Goal: Task Accomplishment & Management: Use online tool/utility

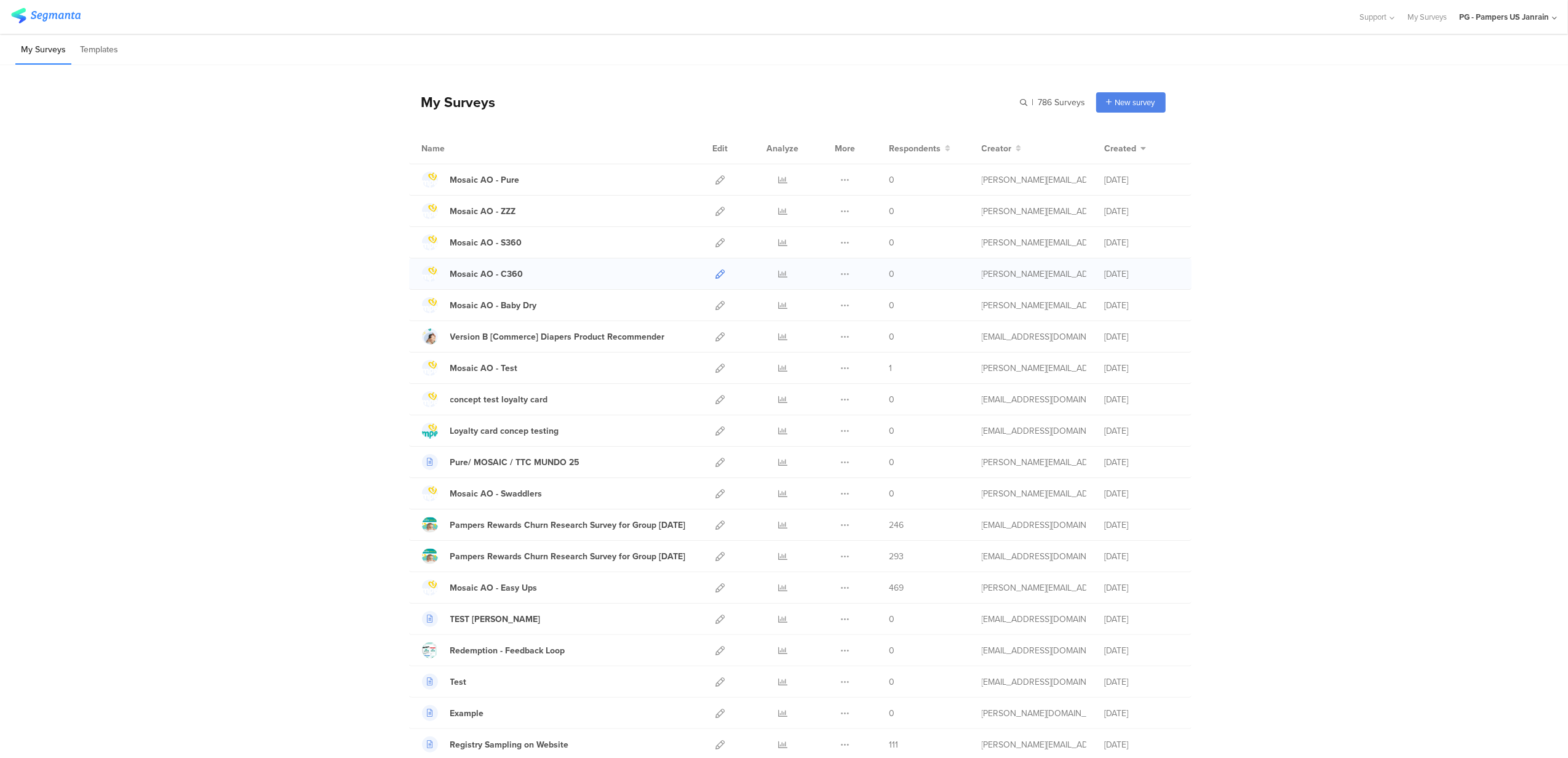
click at [716, 279] on icon at bounding box center [721, 274] width 9 height 9
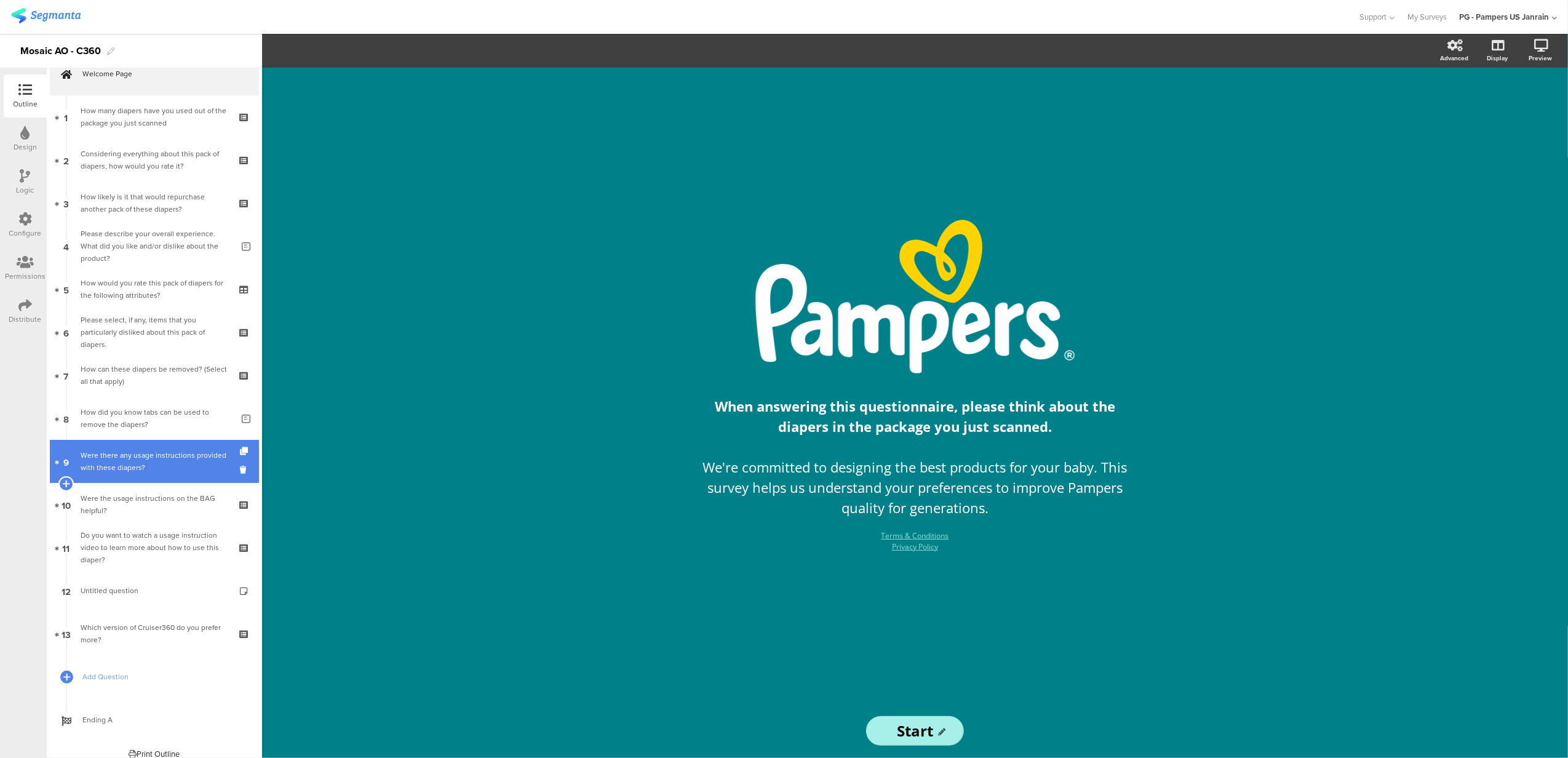
scroll to position [32, 0]
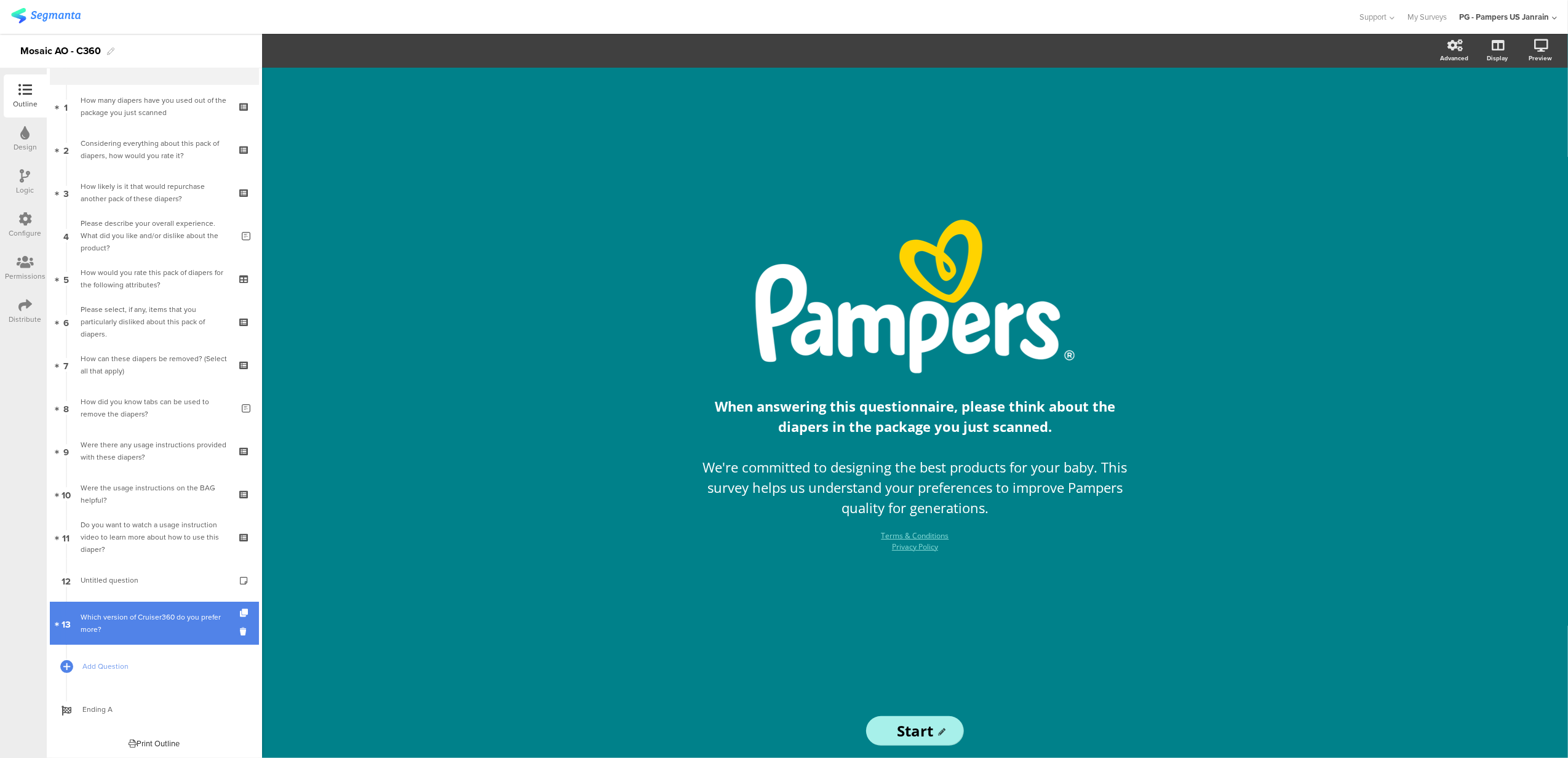
click at [171, 614] on div "Which version of Cruiser360 do you prefer more?" at bounding box center [154, 623] width 147 height 24
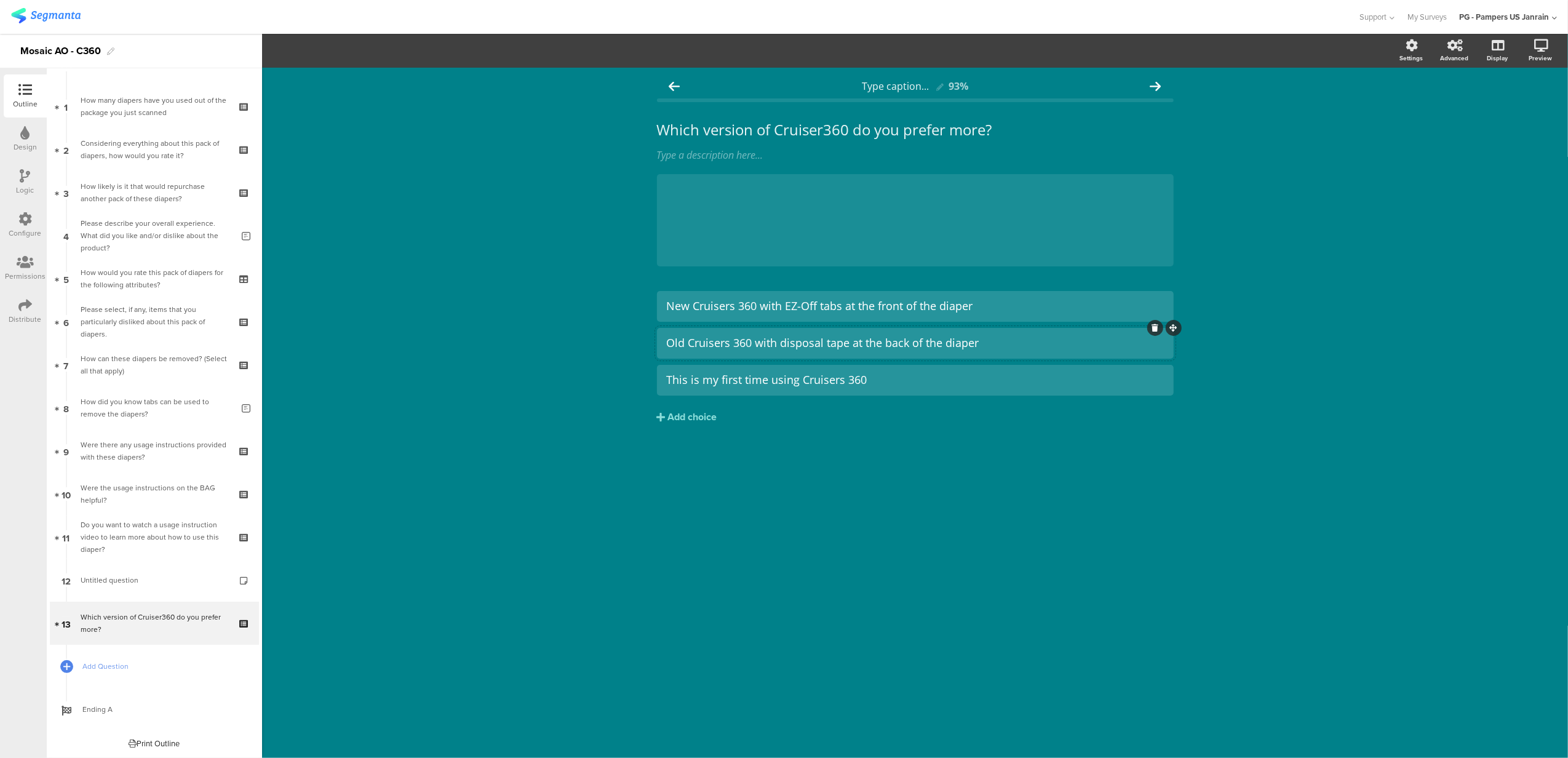
click at [795, 335] on div "Old Cruisers 360 with disposal tape at the back of the diaper" at bounding box center [915, 343] width 497 height 20
click at [545, 344] on div "Type caption... 93% Which version of Cruiser360 do you prefer more? Which versi…" at bounding box center [914, 412] width 1306 height 691
click at [47, 16] on img at bounding box center [45, 16] width 69 height 16
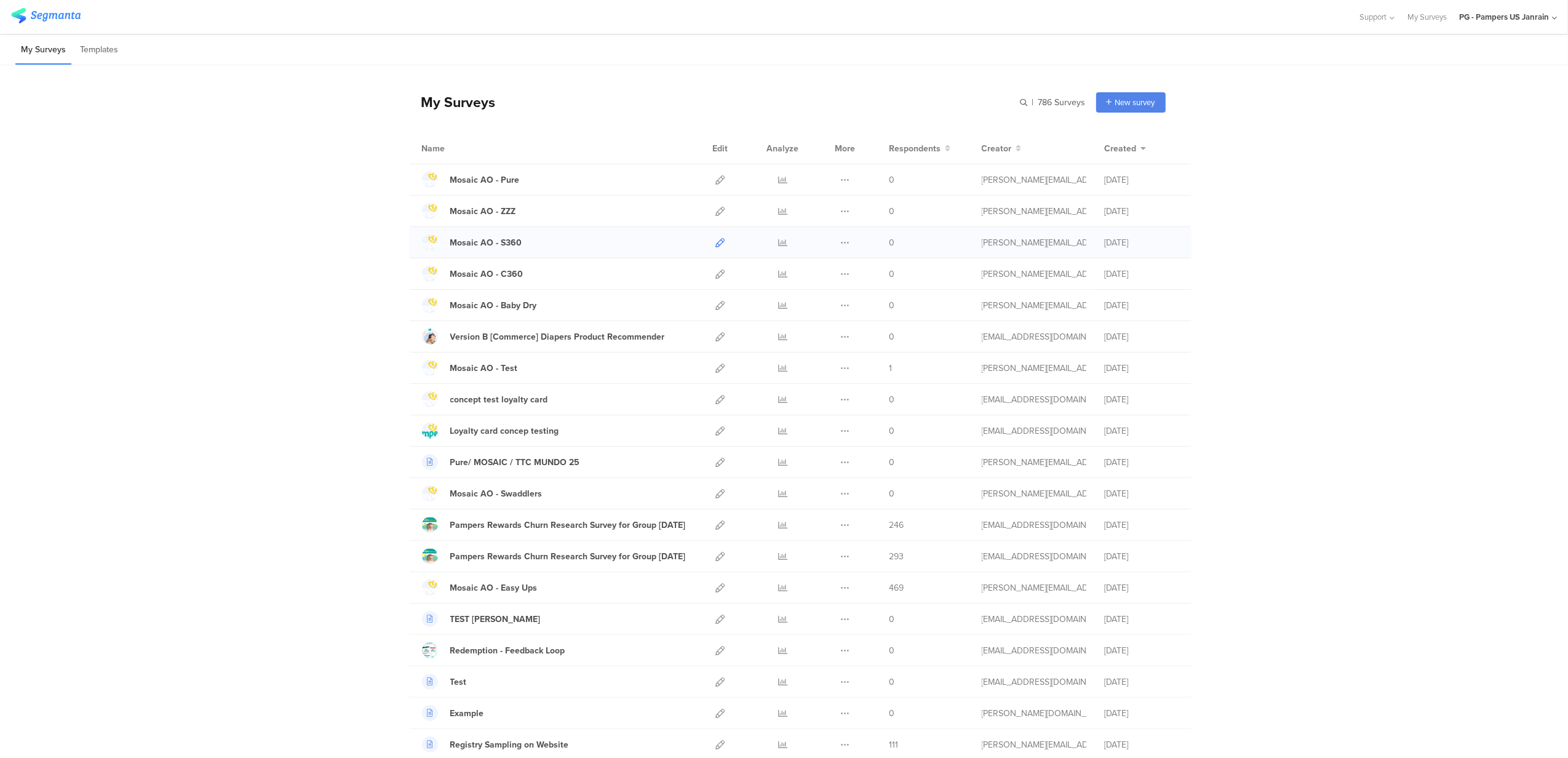
click at [716, 244] on icon at bounding box center [721, 243] width 9 height 9
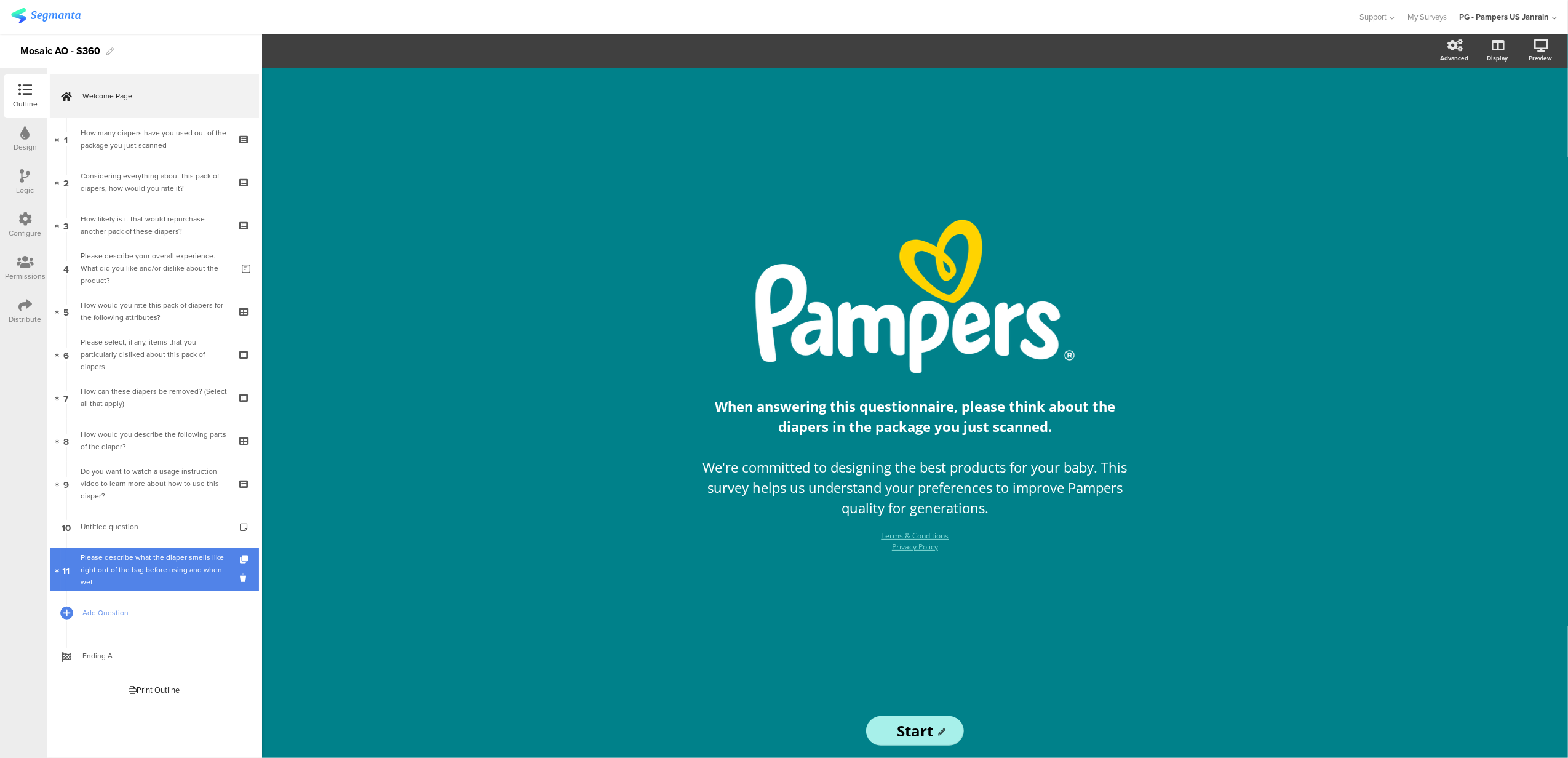
click at [178, 562] on div "Please describe what the diaper smells like right out of the bag before using a…" at bounding box center [156, 570] width 152 height 37
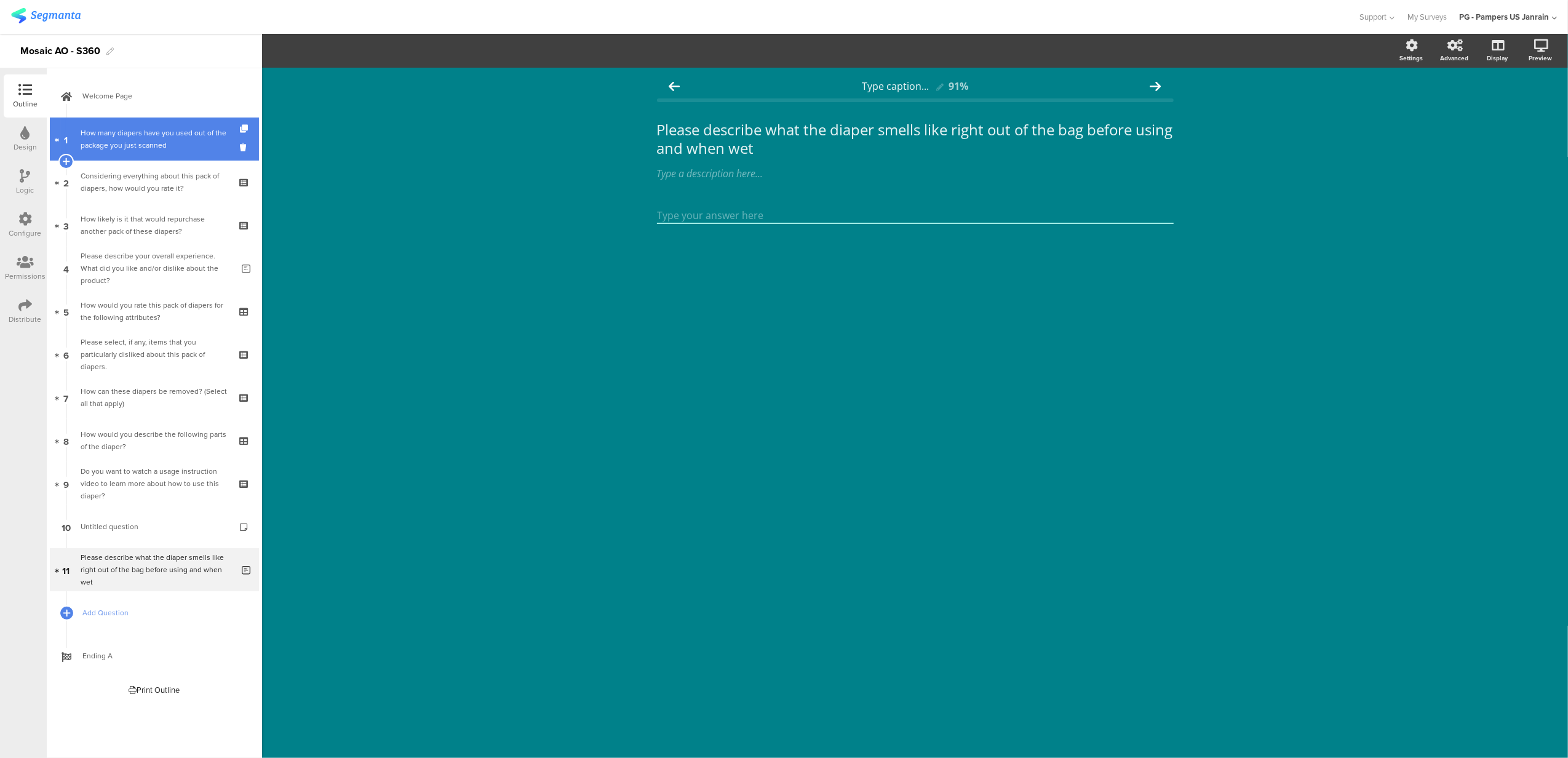
click at [114, 136] on div "How many diapers have you used out of the package you just scanned" at bounding box center [154, 139] width 147 height 24
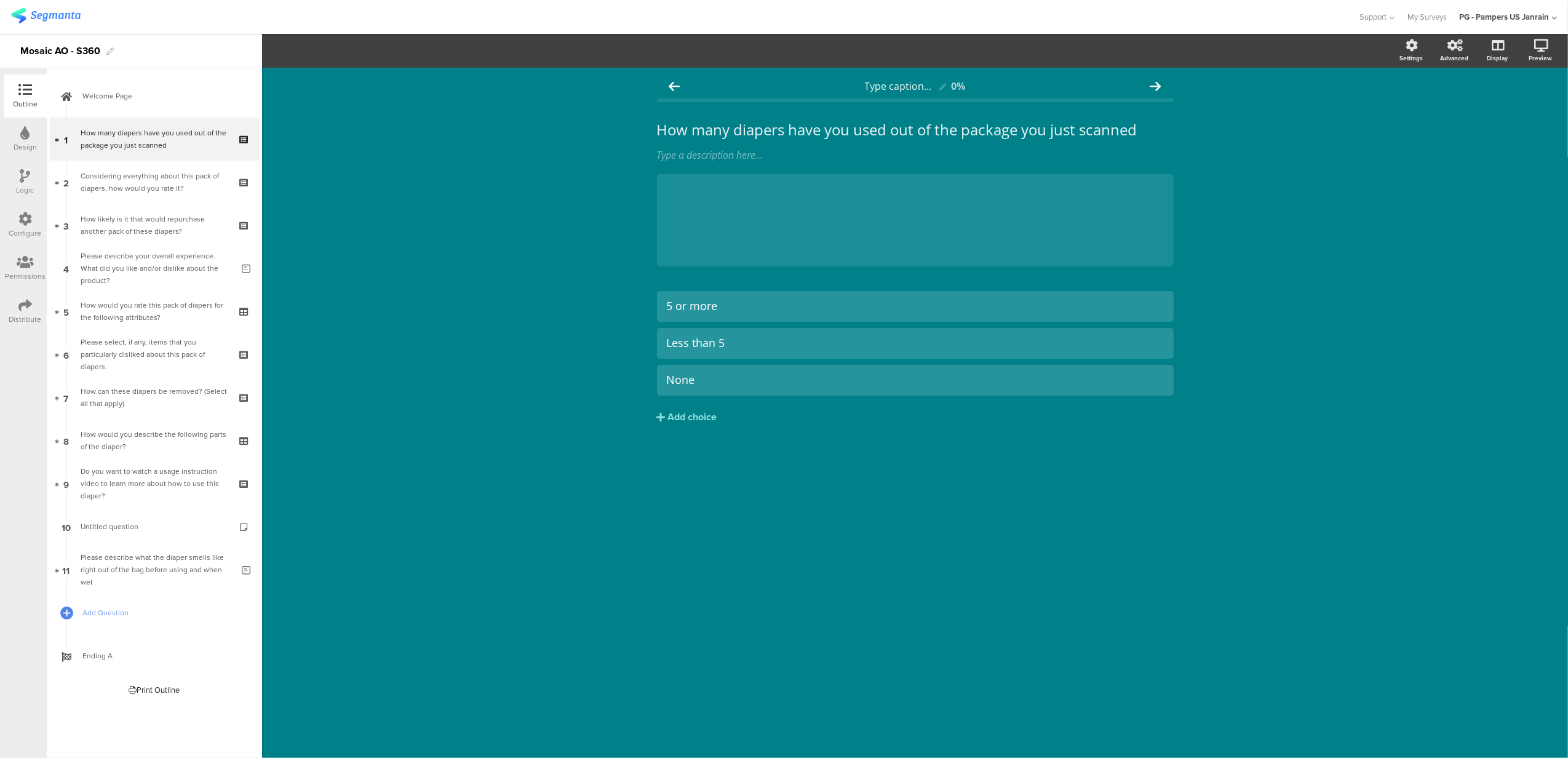
click at [52, 20] on img at bounding box center [45, 16] width 69 height 16
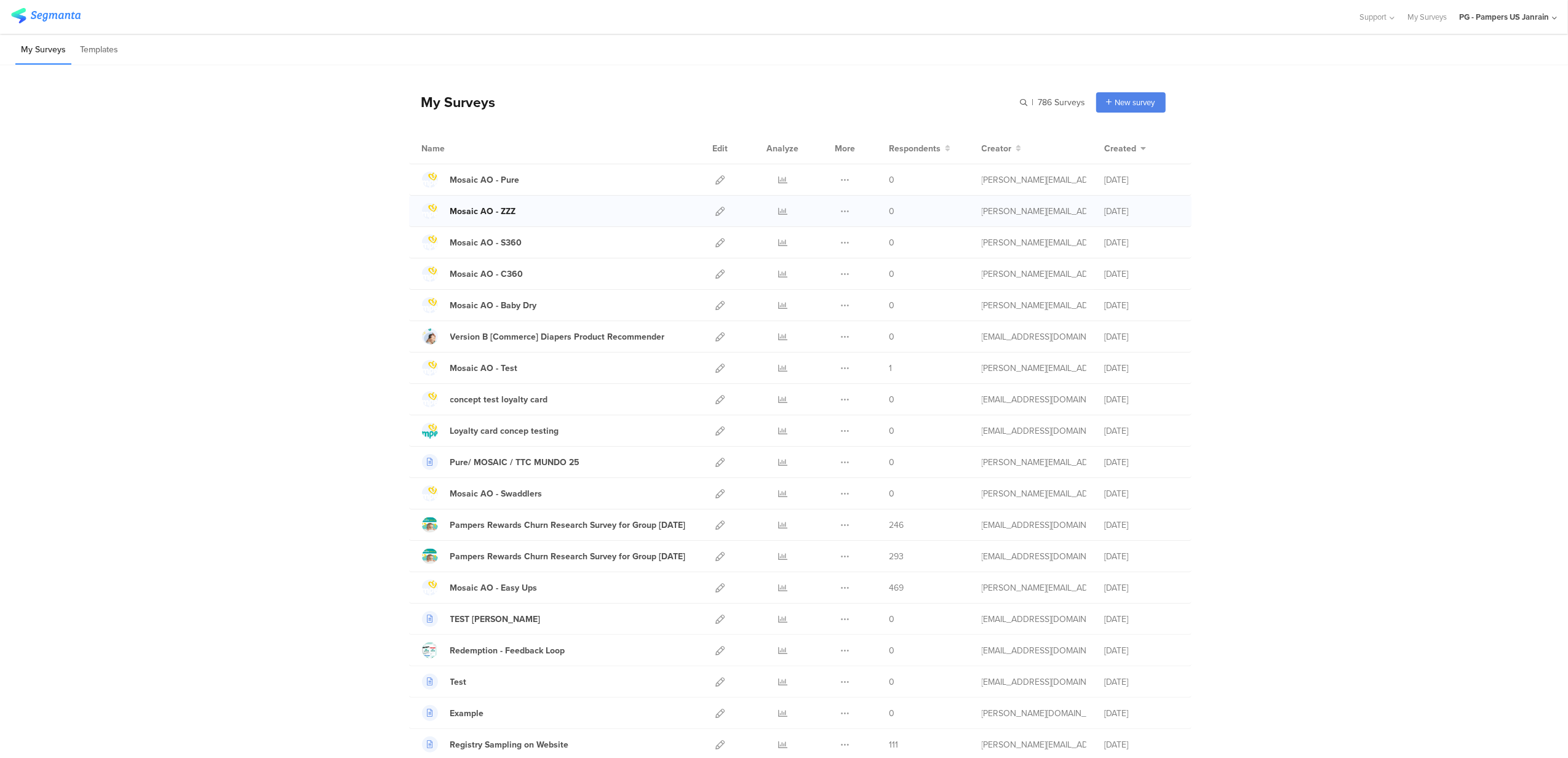
click at [502, 213] on div "Mosaic AO - ZZZ" at bounding box center [483, 211] width 66 height 13
click at [488, 184] on div "Mosaic AO - Pure" at bounding box center [484, 180] width 69 height 13
click at [502, 215] on div "Mosaic AO - ZZZ" at bounding box center [483, 211] width 66 height 13
click at [505, 246] on div "Mosaic AO - S360" at bounding box center [486, 242] width 72 height 13
click at [719, 240] on icon at bounding box center [721, 243] width 9 height 9
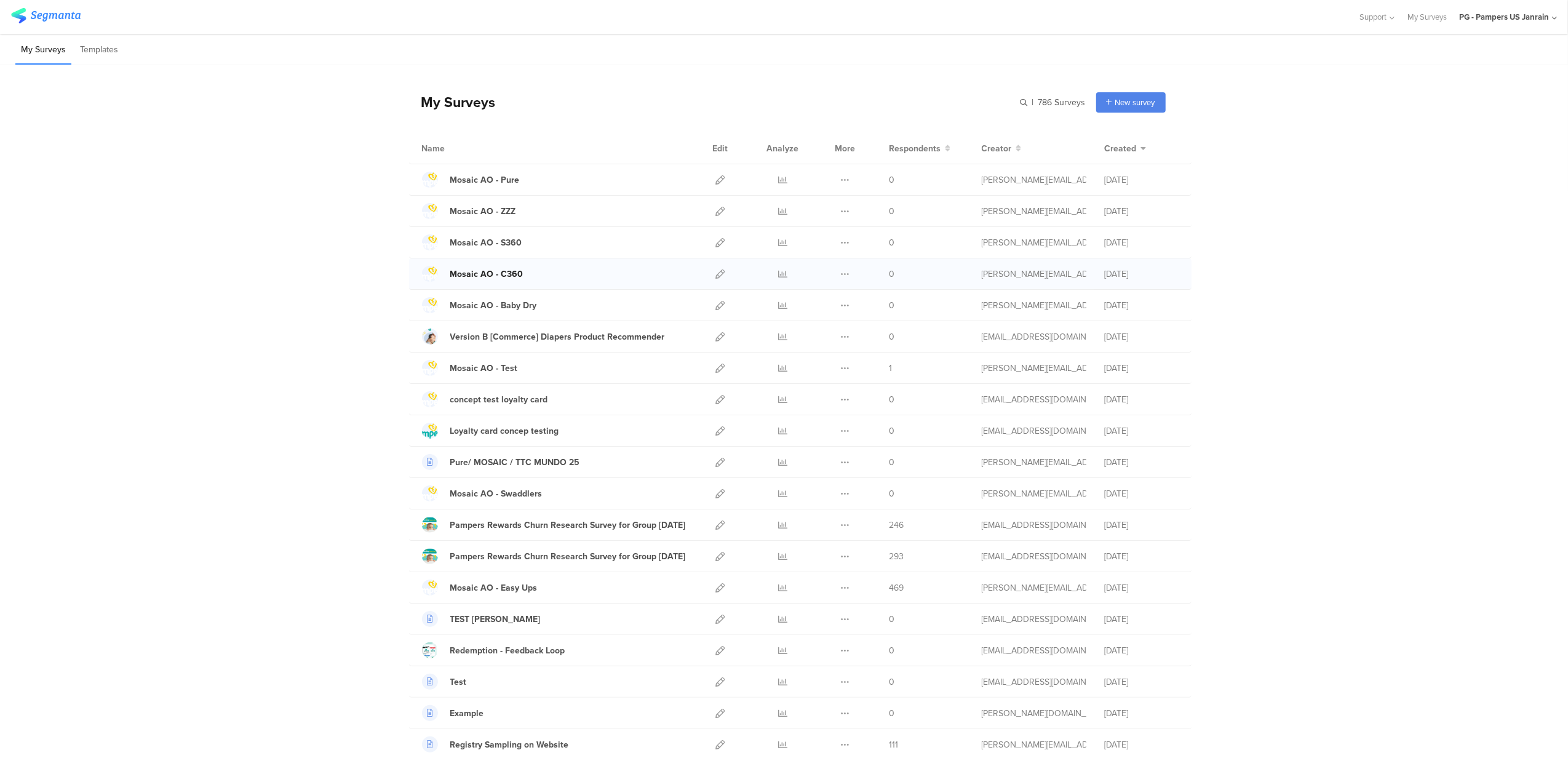
click at [508, 277] on div "Mosaic AO - C360" at bounding box center [486, 274] width 73 height 13
click at [716, 272] on icon at bounding box center [721, 274] width 9 height 9
click at [496, 244] on div "Mosaic AO - S360" at bounding box center [486, 242] width 72 height 13
click at [507, 271] on div "Mosaic AO - C360" at bounding box center [486, 274] width 73 height 13
click at [499, 210] on div "Mosaic AO - ZZZ" at bounding box center [483, 211] width 66 height 13
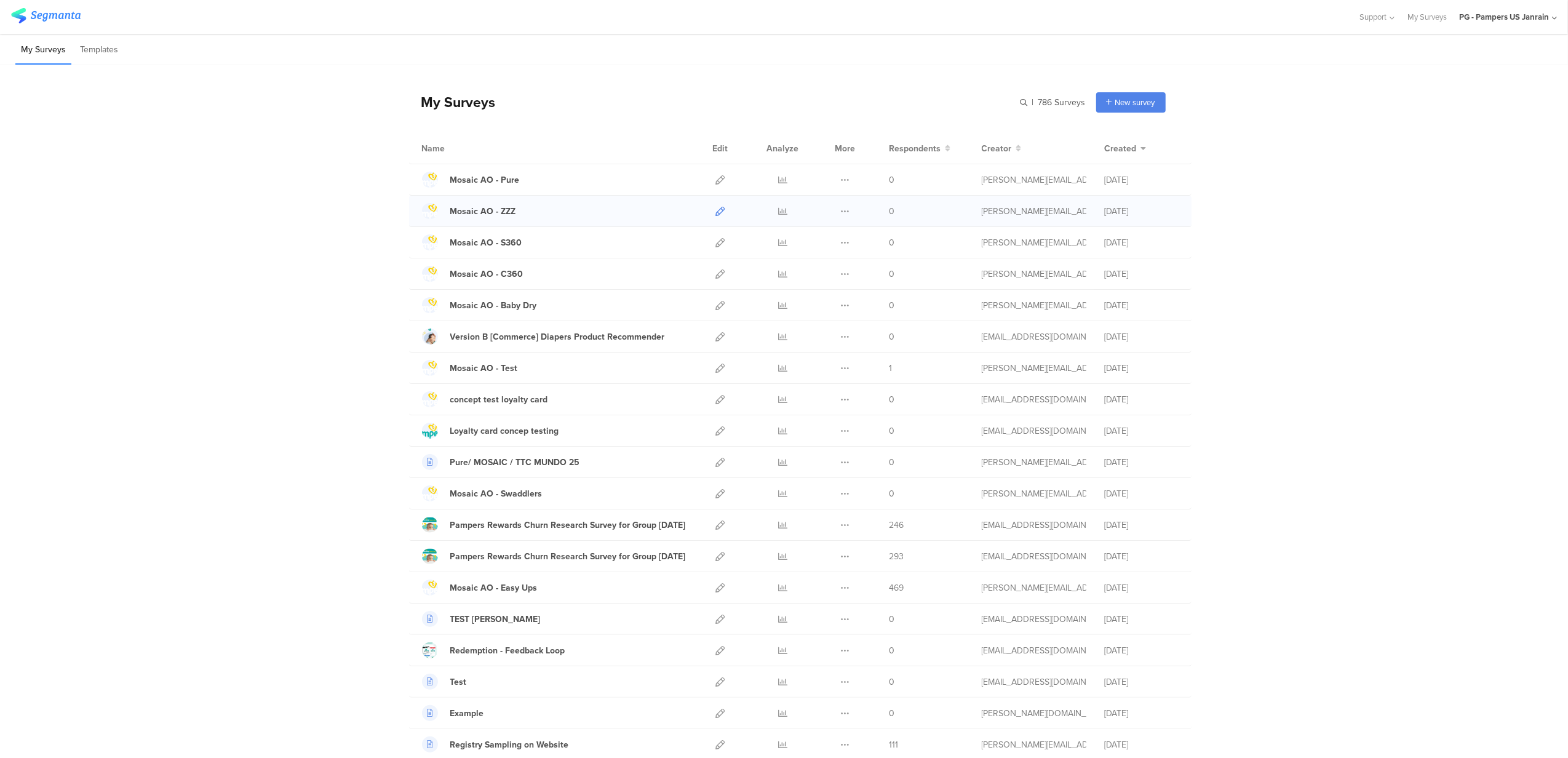
click at [716, 208] on icon at bounding box center [721, 211] width 9 height 9
click at [716, 180] on icon at bounding box center [721, 180] width 9 height 9
click at [716, 308] on icon at bounding box center [721, 306] width 9 height 9
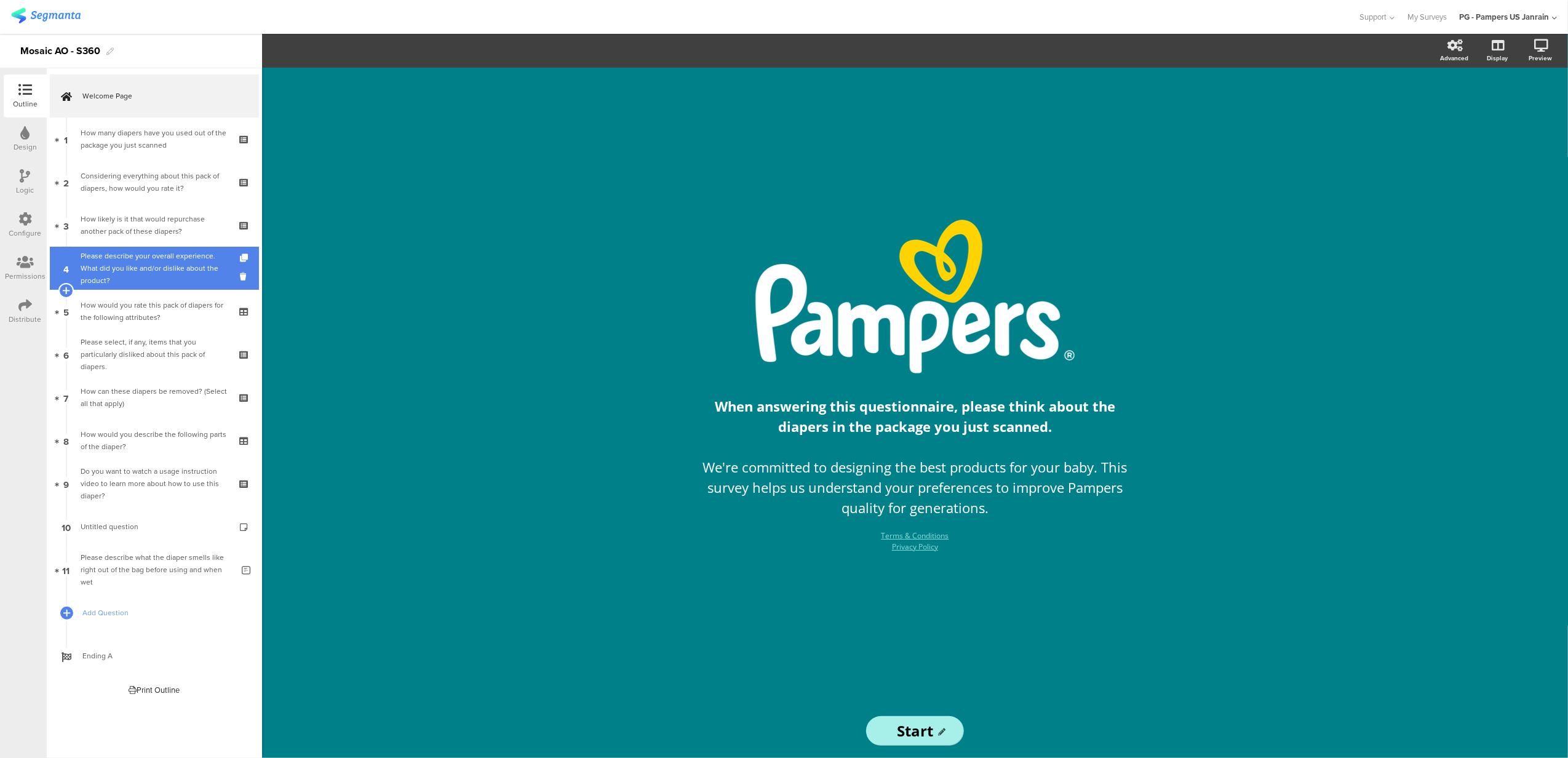
click at [129, 275] on div "Please describe your overall experience. What did you like and/or dislike about…" at bounding box center [156, 268] width 152 height 37
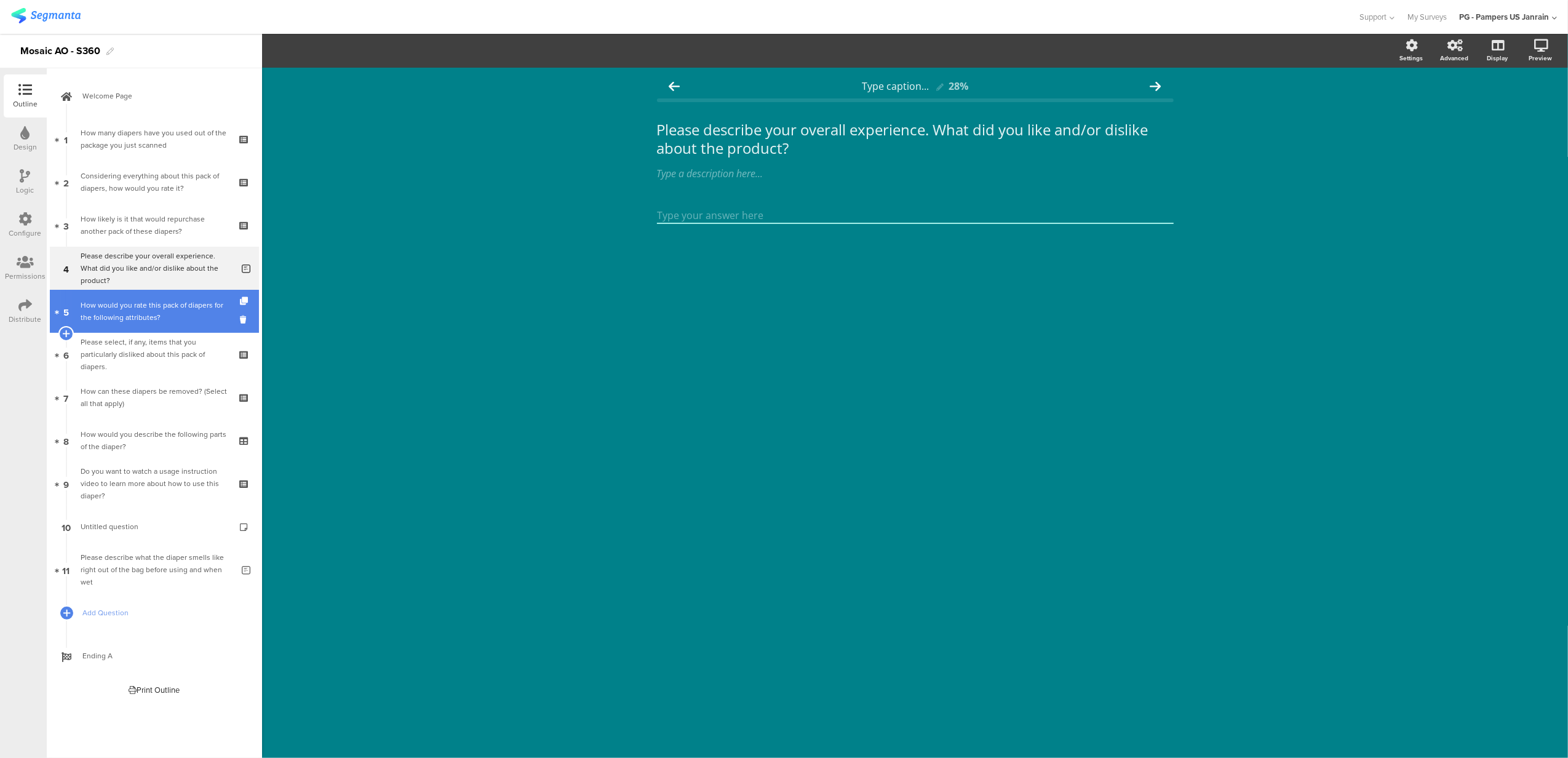
click at [136, 308] on div "How would you rate this pack of diapers for the following attributes?" at bounding box center [154, 311] width 147 height 24
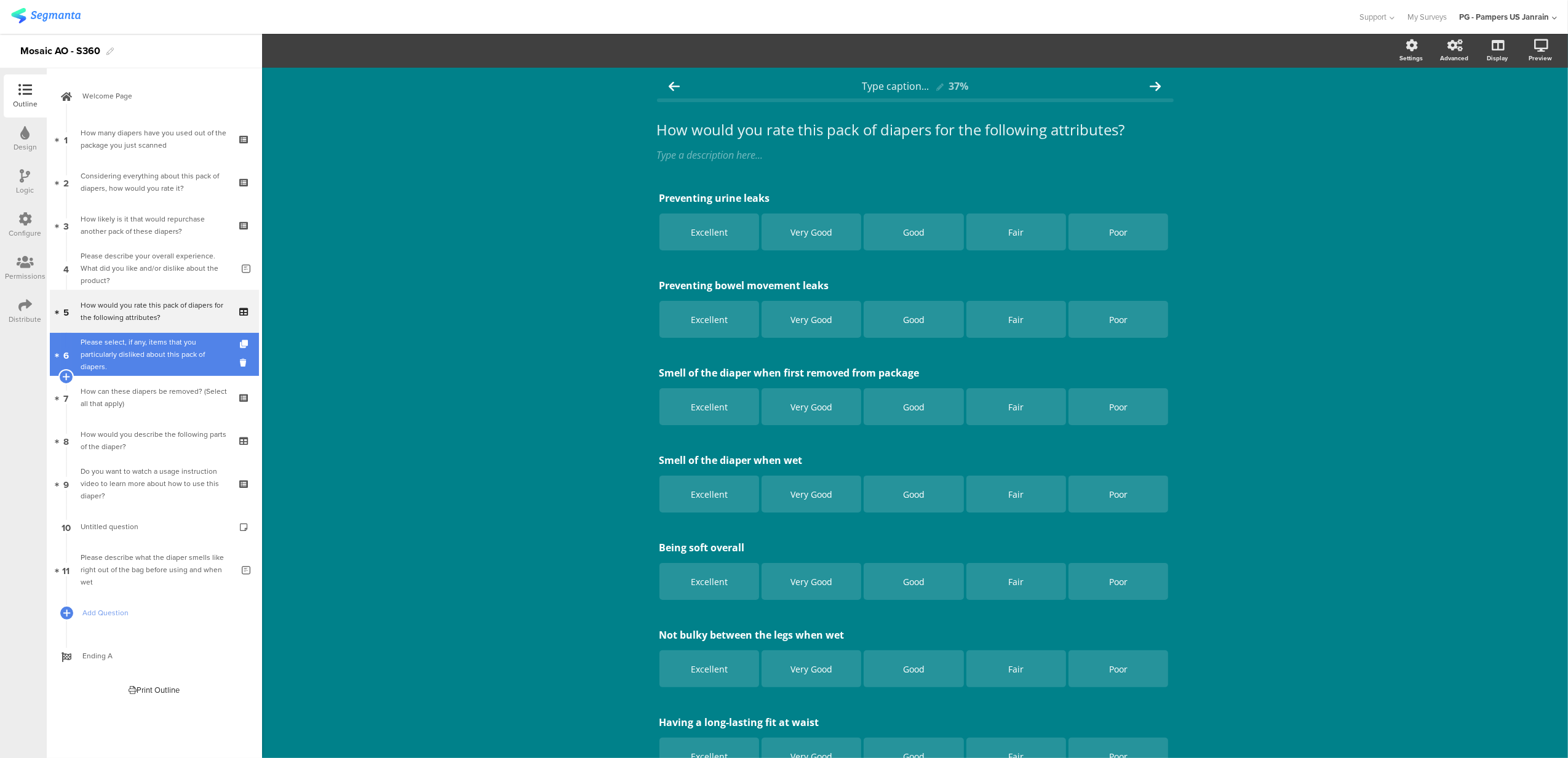
click at [134, 351] on div "Please select, if any, items that you particularly disliked about this pack of …" at bounding box center [154, 354] width 147 height 37
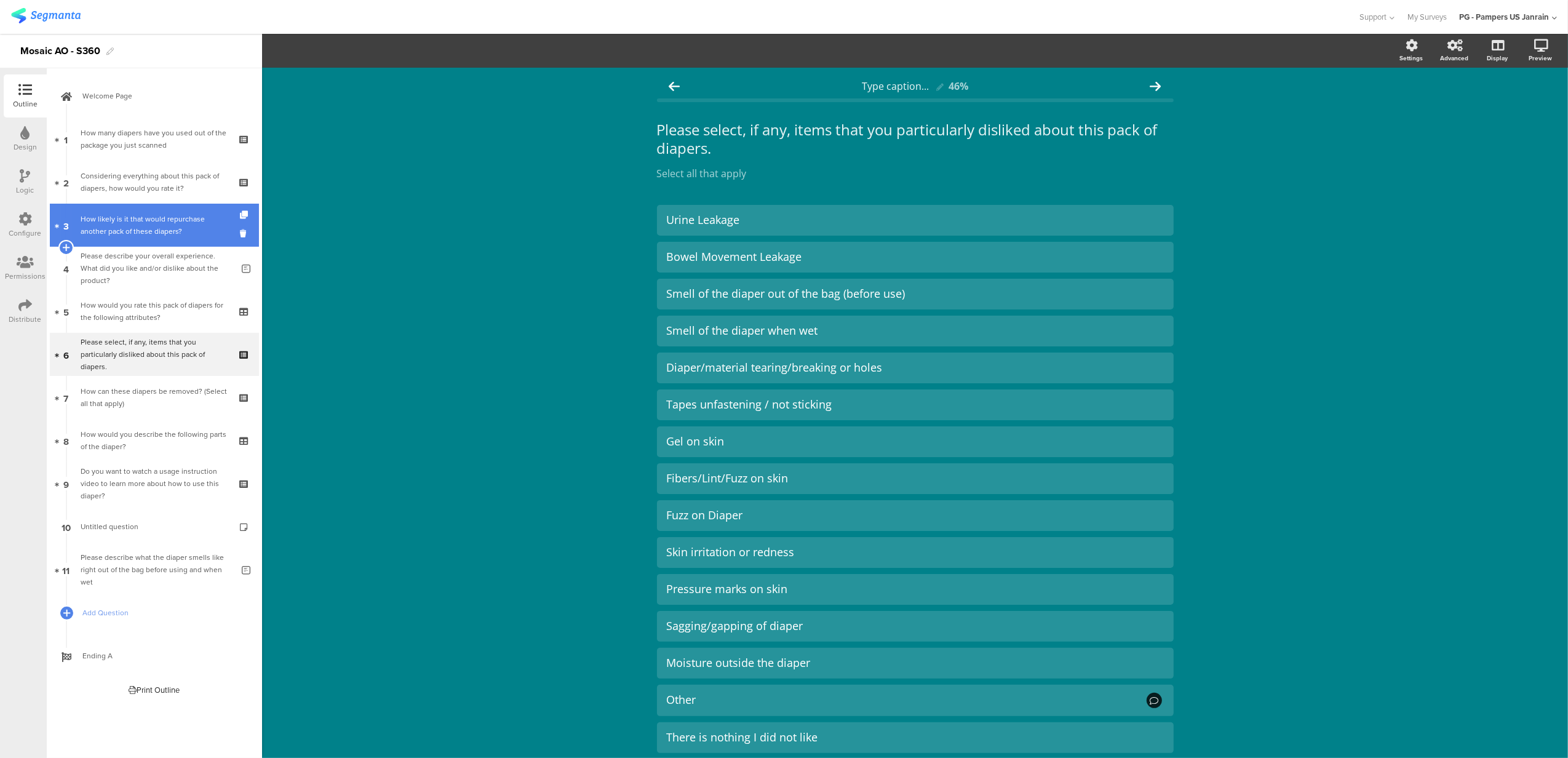
click at [125, 227] on div "How likely is it that would repurchase another pack of these diapers?" at bounding box center [154, 225] width 147 height 24
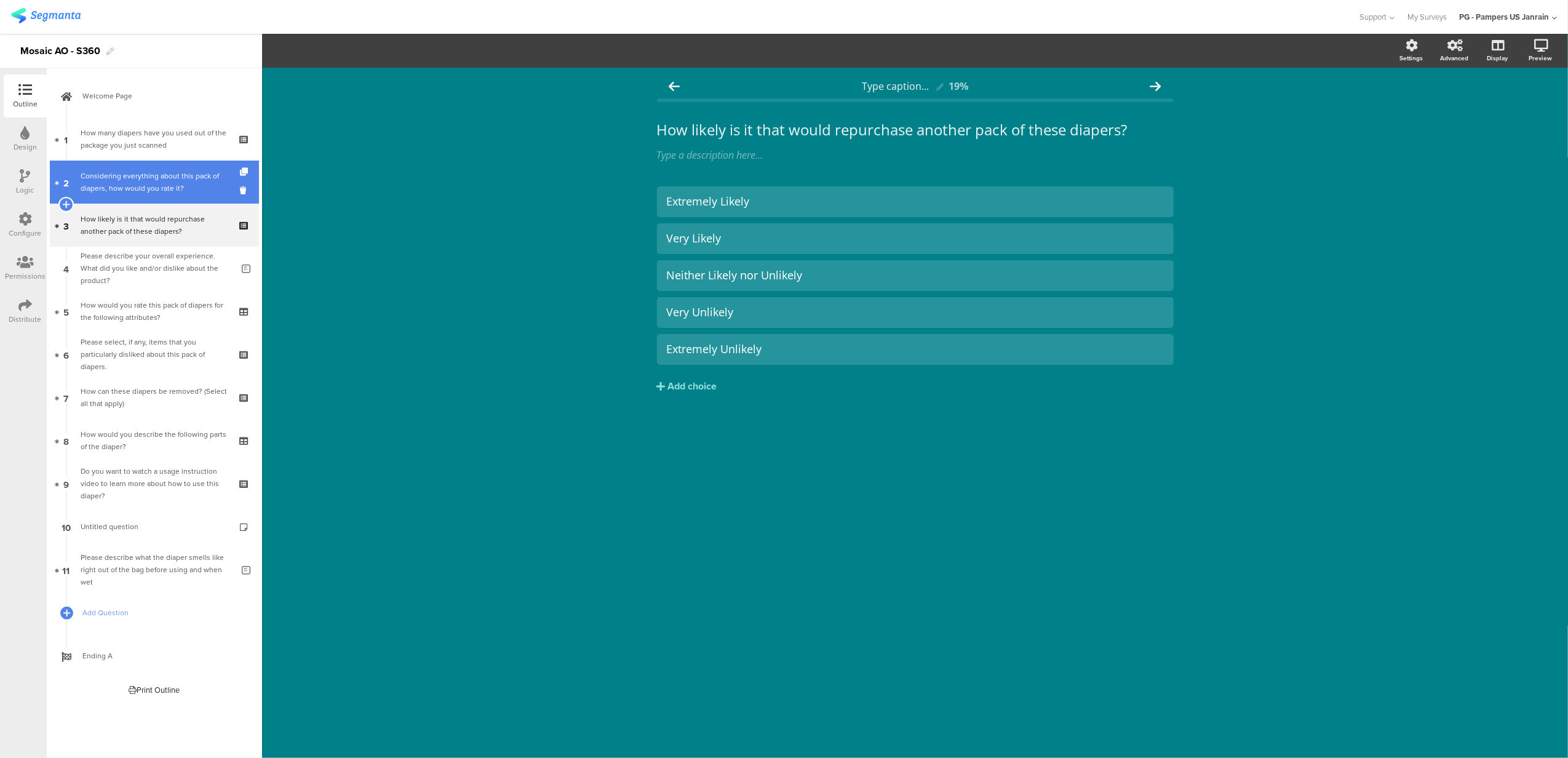
click at [129, 176] on div "Considering everything about this pack of diapers, how would you rate it?" at bounding box center [154, 182] width 147 height 24
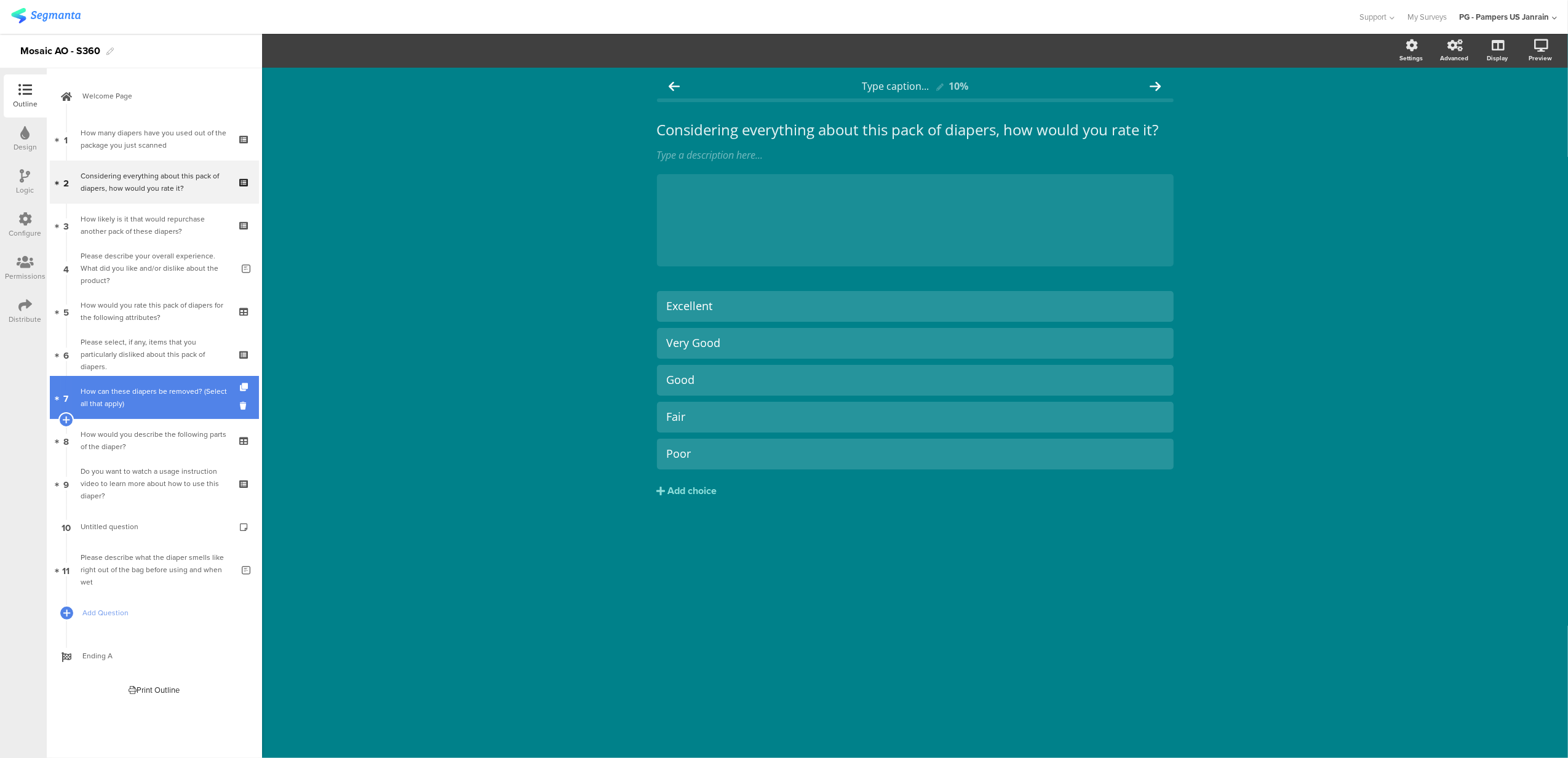
click at [141, 394] on div "How can these diapers be removed? (Select all that apply)" at bounding box center [154, 398] width 147 height 24
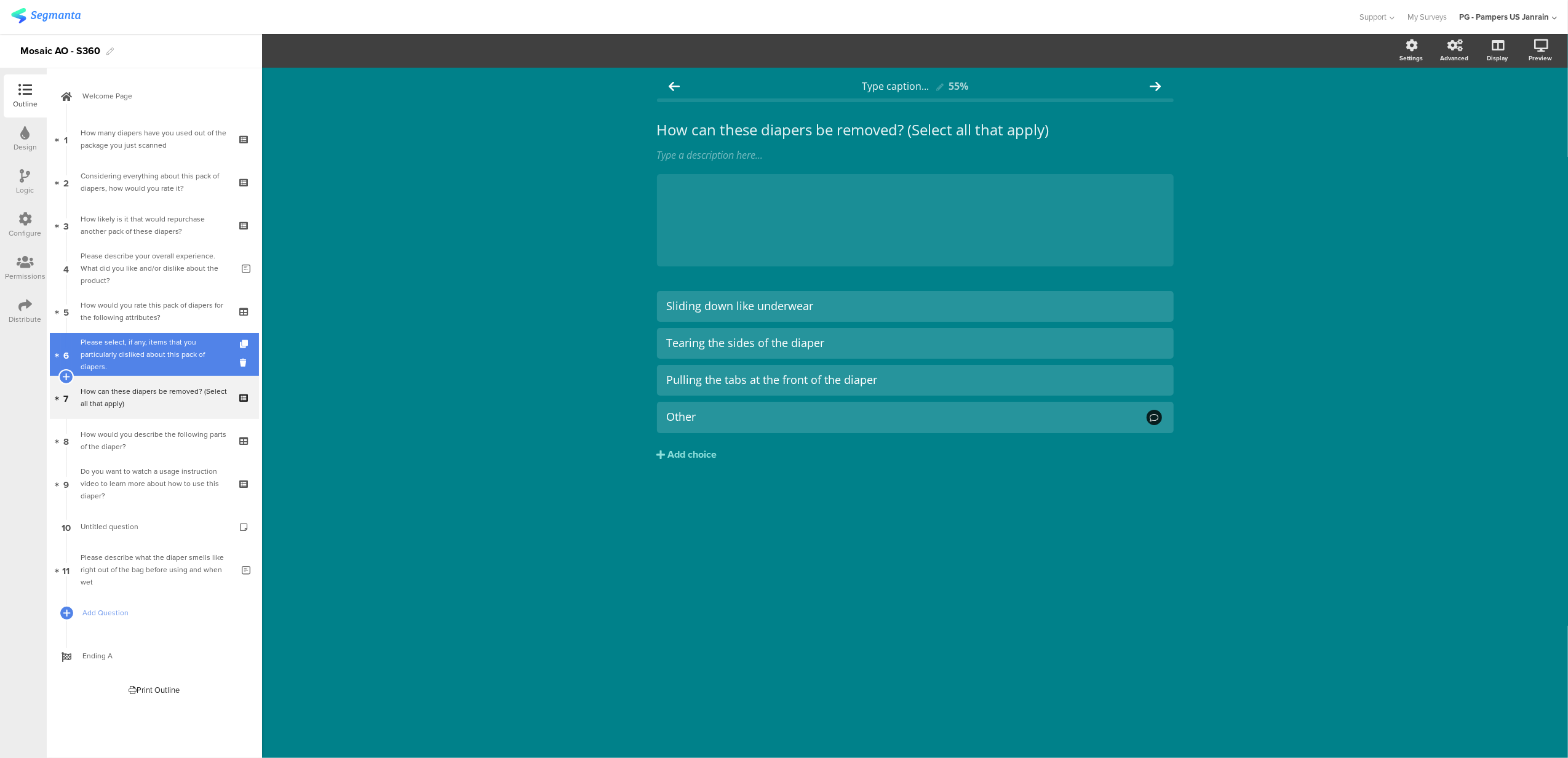
click at [142, 350] on div "Please select, if any, items that you particularly disliked about this pack of …" at bounding box center [154, 354] width 147 height 37
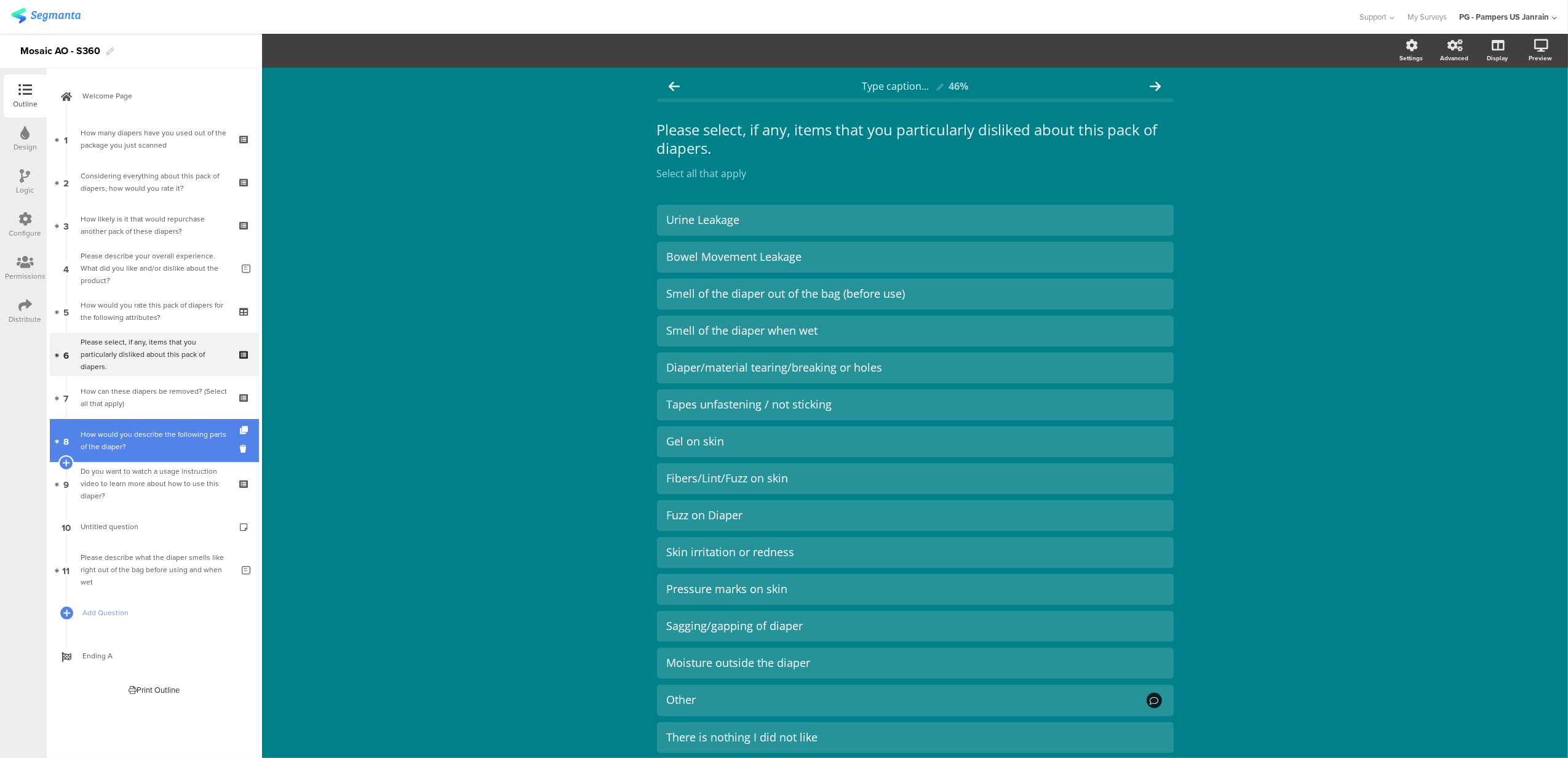
click at [149, 449] on div "How would you describe the following parts of the diaper?" at bounding box center [154, 440] width 147 height 24
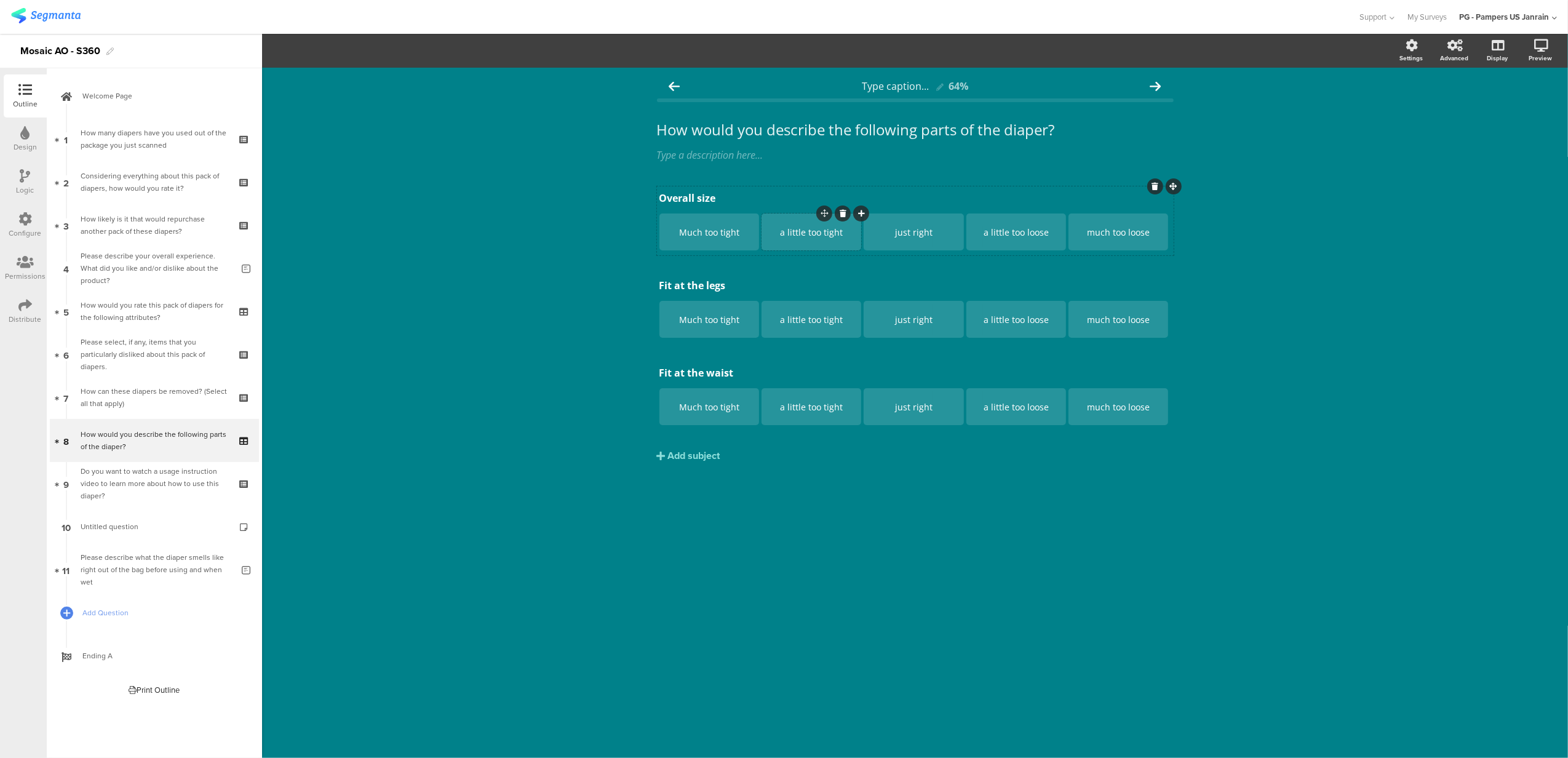
click at [789, 232] on div "a little too tight" at bounding box center [811, 232] width 96 height 11
click at [783, 232] on div "a little too tight" at bounding box center [811, 232] width 96 height 11
click at [898, 232] on div "just right" at bounding box center [914, 232] width 96 height 11
drag, startPoint x: 986, startPoint y: 235, endPoint x: 979, endPoint y: 235, distance: 7.0
click at [979, 235] on div "a little too loose" at bounding box center [1016, 232] width 96 height 11
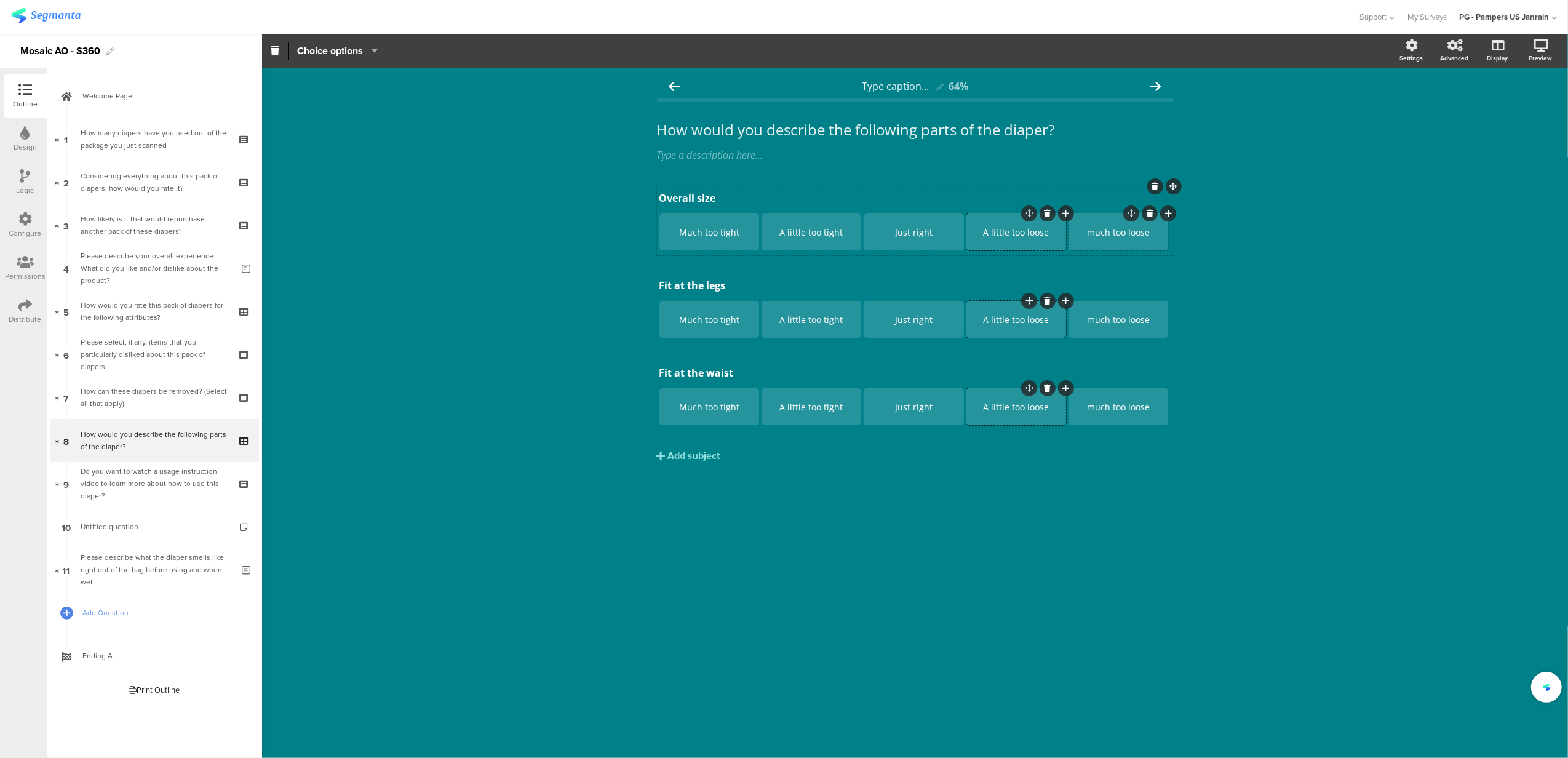
click at [1088, 232] on div "much too loose" at bounding box center [1118, 232] width 96 height 11
click at [1092, 232] on div "much too loose" at bounding box center [1118, 232] width 96 height 11
click at [952, 522] on div "Type caption... 64% How would you describe the following parts of the diaper? H…" at bounding box center [914, 412] width 1306 height 691
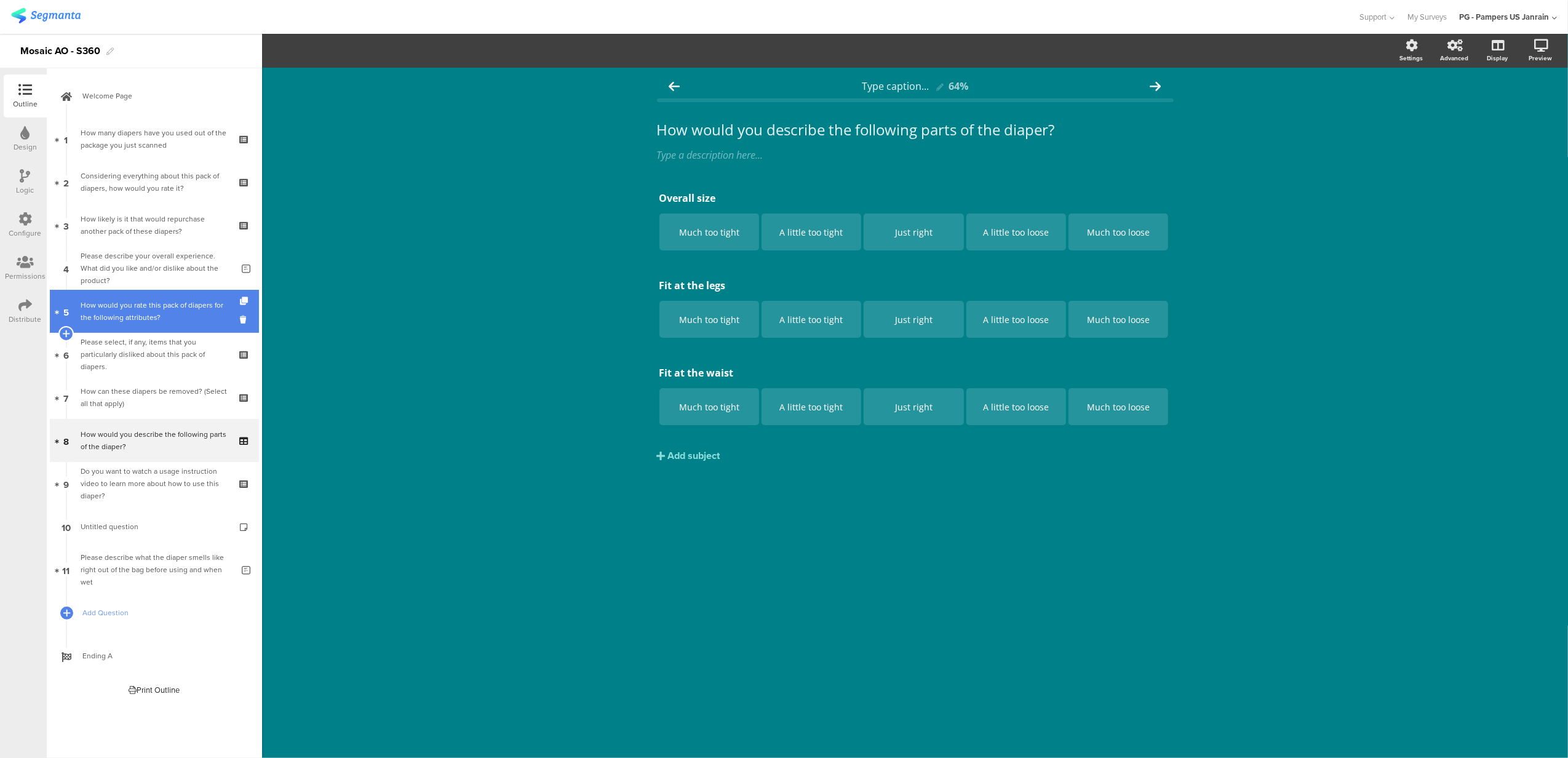
click at [163, 305] on div "How would you rate this pack of diapers for the following attributes?" at bounding box center [154, 311] width 147 height 24
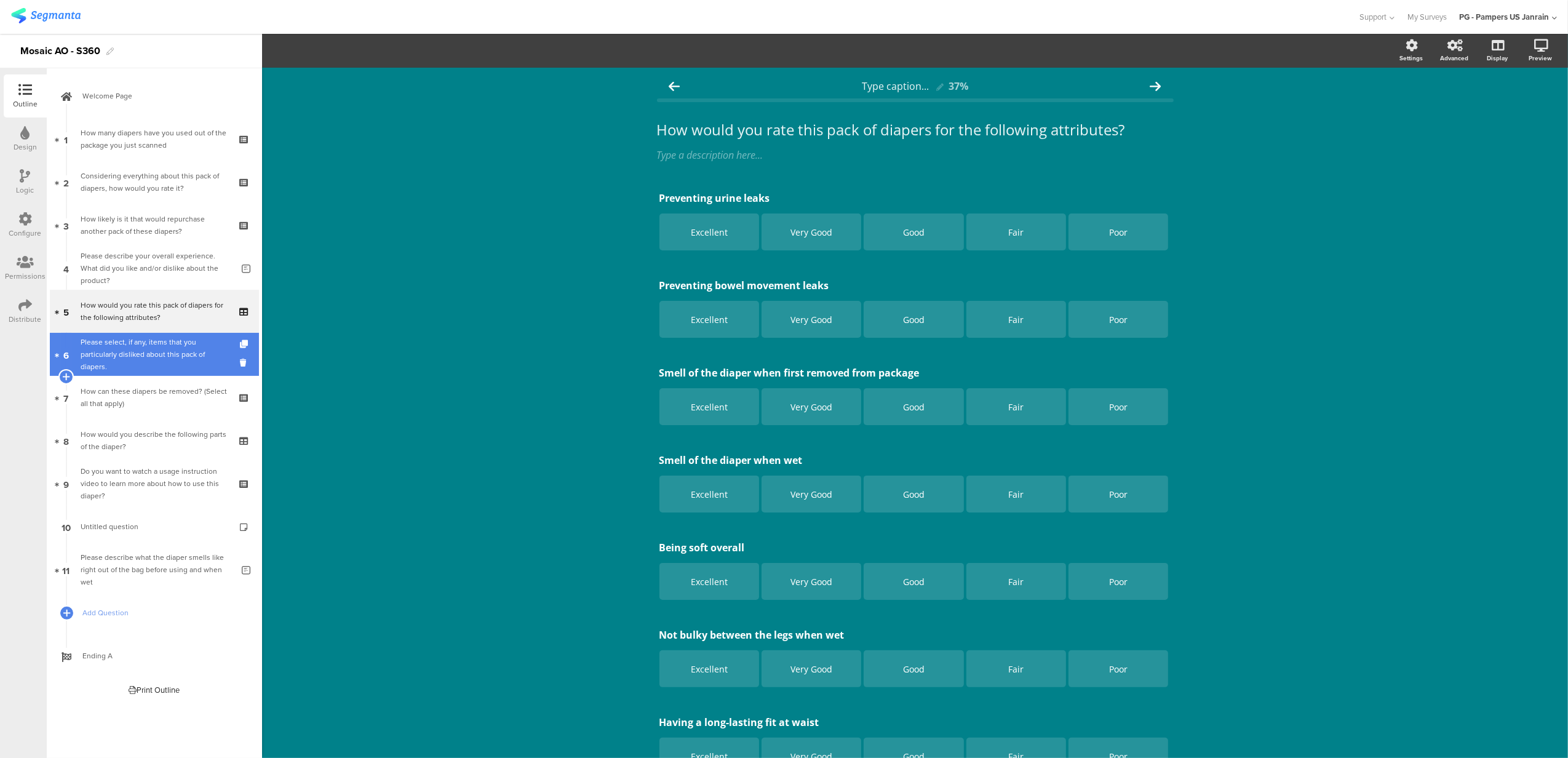
click at [163, 351] on div "Please select, if any, items that you particularly disliked about this pack of …" at bounding box center [154, 354] width 147 height 37
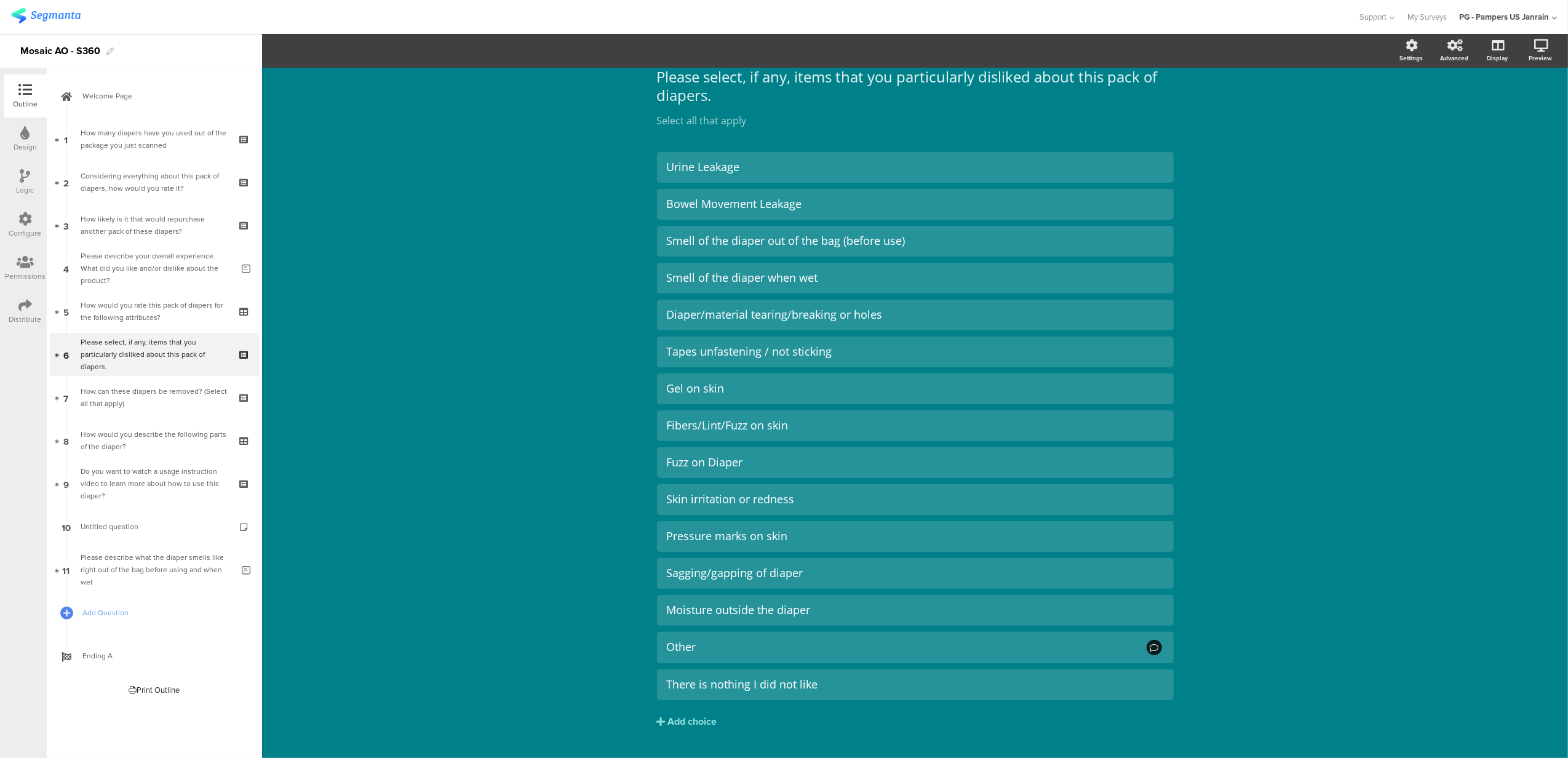
scroll to position [81, 0]
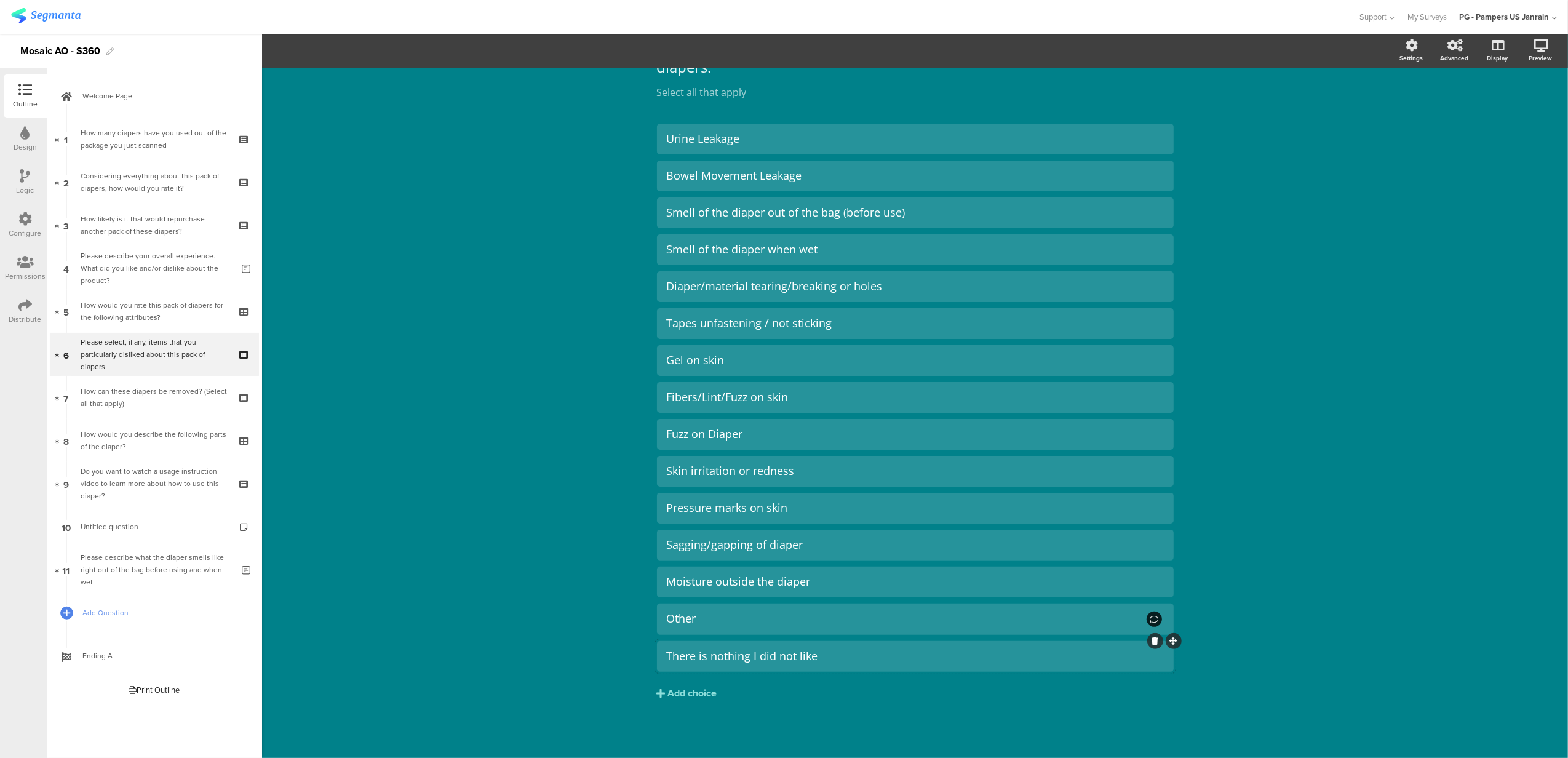
click at [844, 664] on div "There is nothing I did not like" at bounding box center [915, 656] width 497 height 14
click at [337, 52] on span "Choice options" at bounding box center [330, 51] width 66 height 14
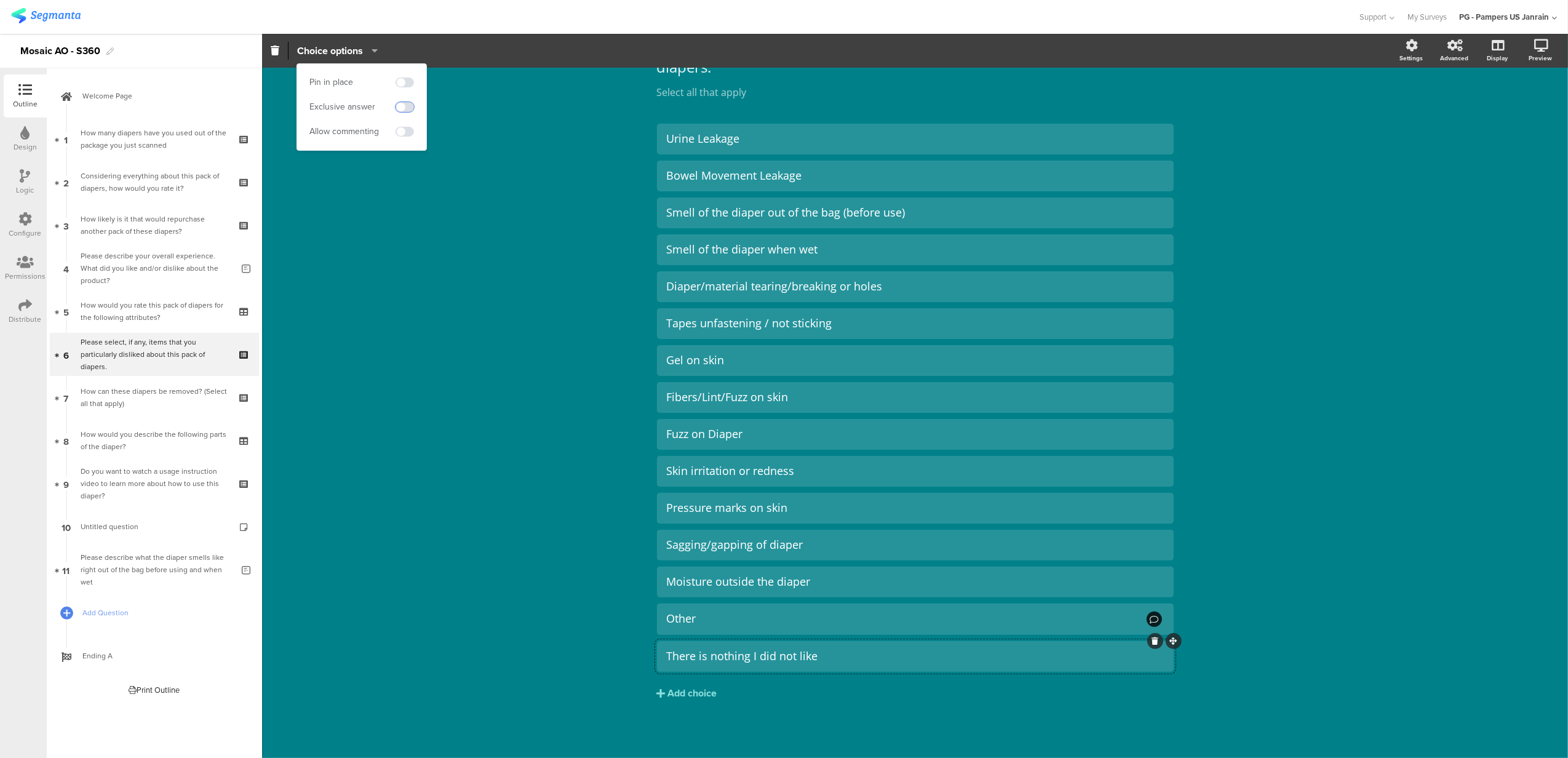
click at [401, 108] on span at bounding box center [404, 107] width 18 height 10
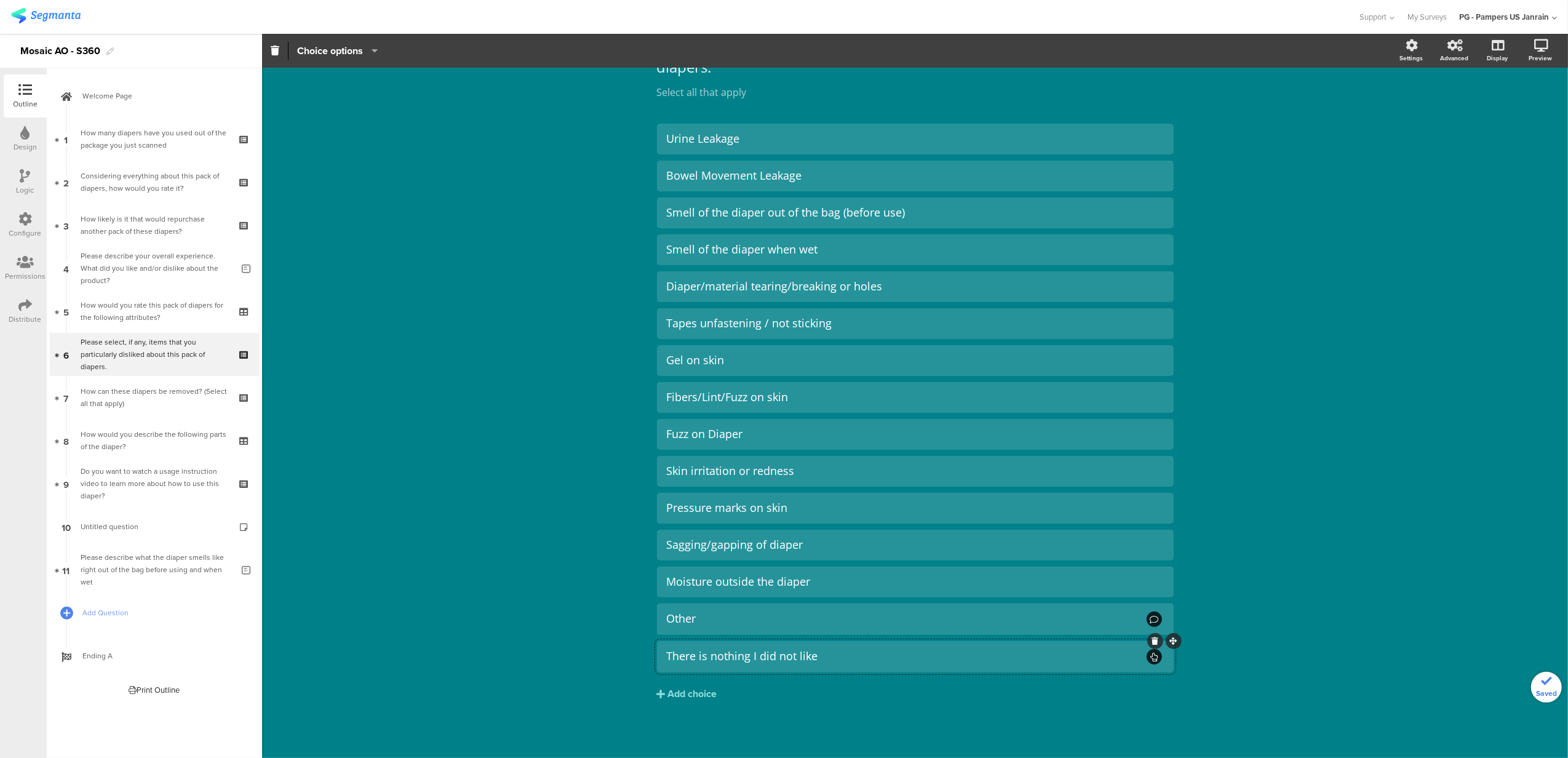
click at [576, 213] on div "Type caption... 46% Please select, if any, items that you particularly disliked…" at bounding box center [914, 373] width 1306 height 772
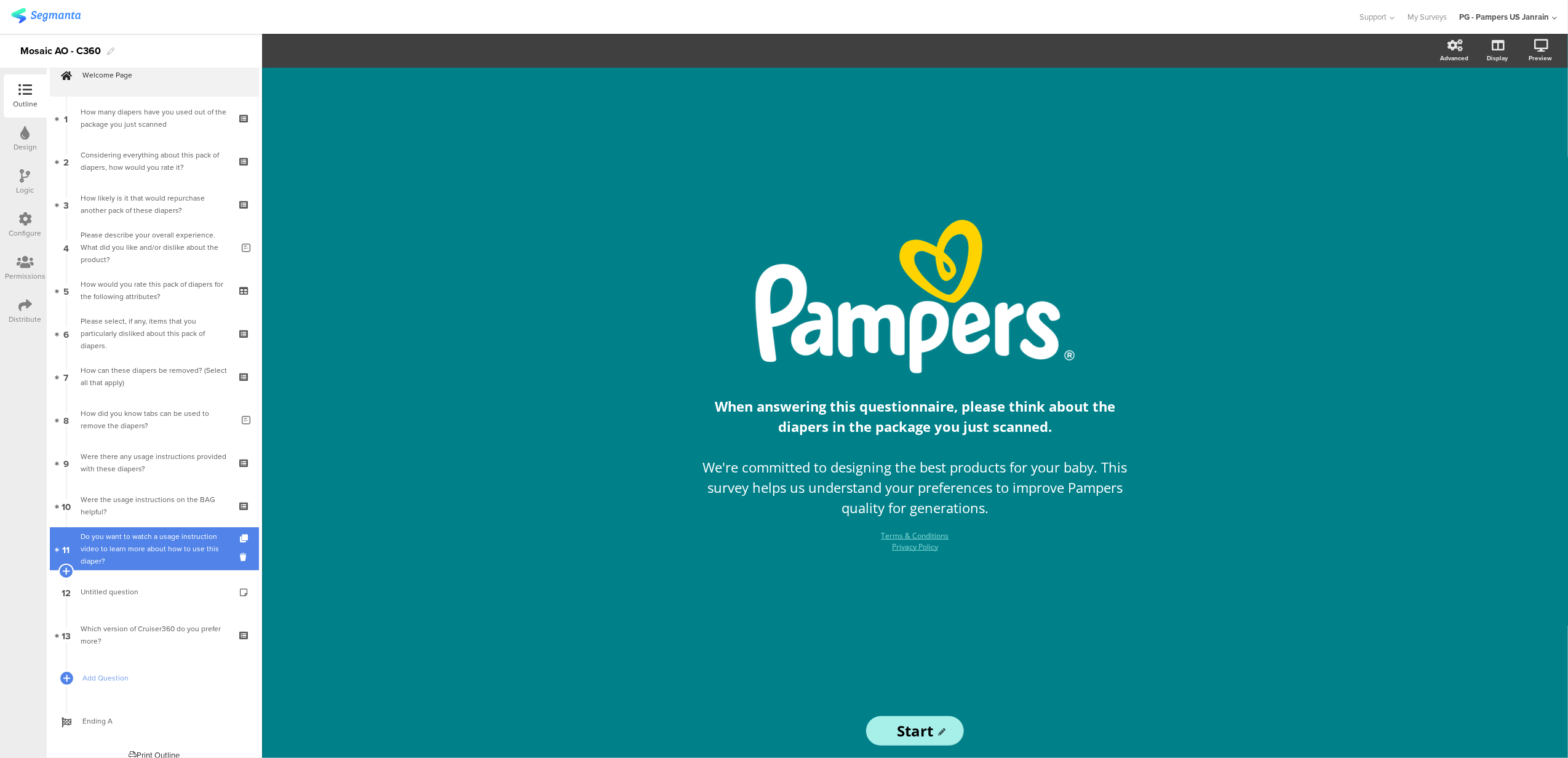
scroll to position [32, 0]
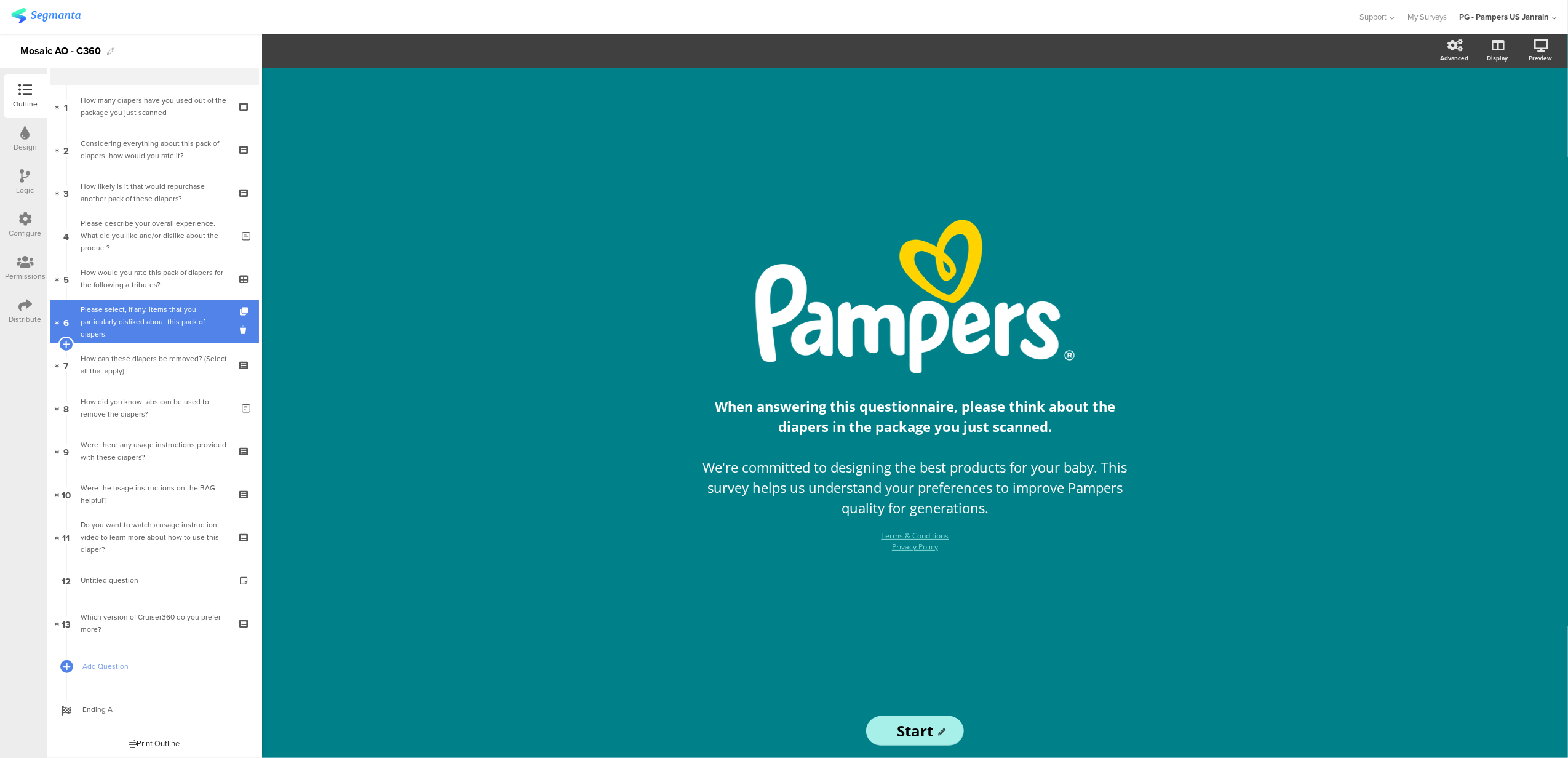
click at [125, 311] on div "Please select, if any, items that you particularly disliked about this pack of …" at bounding box center [154, 321] width 147 height 37
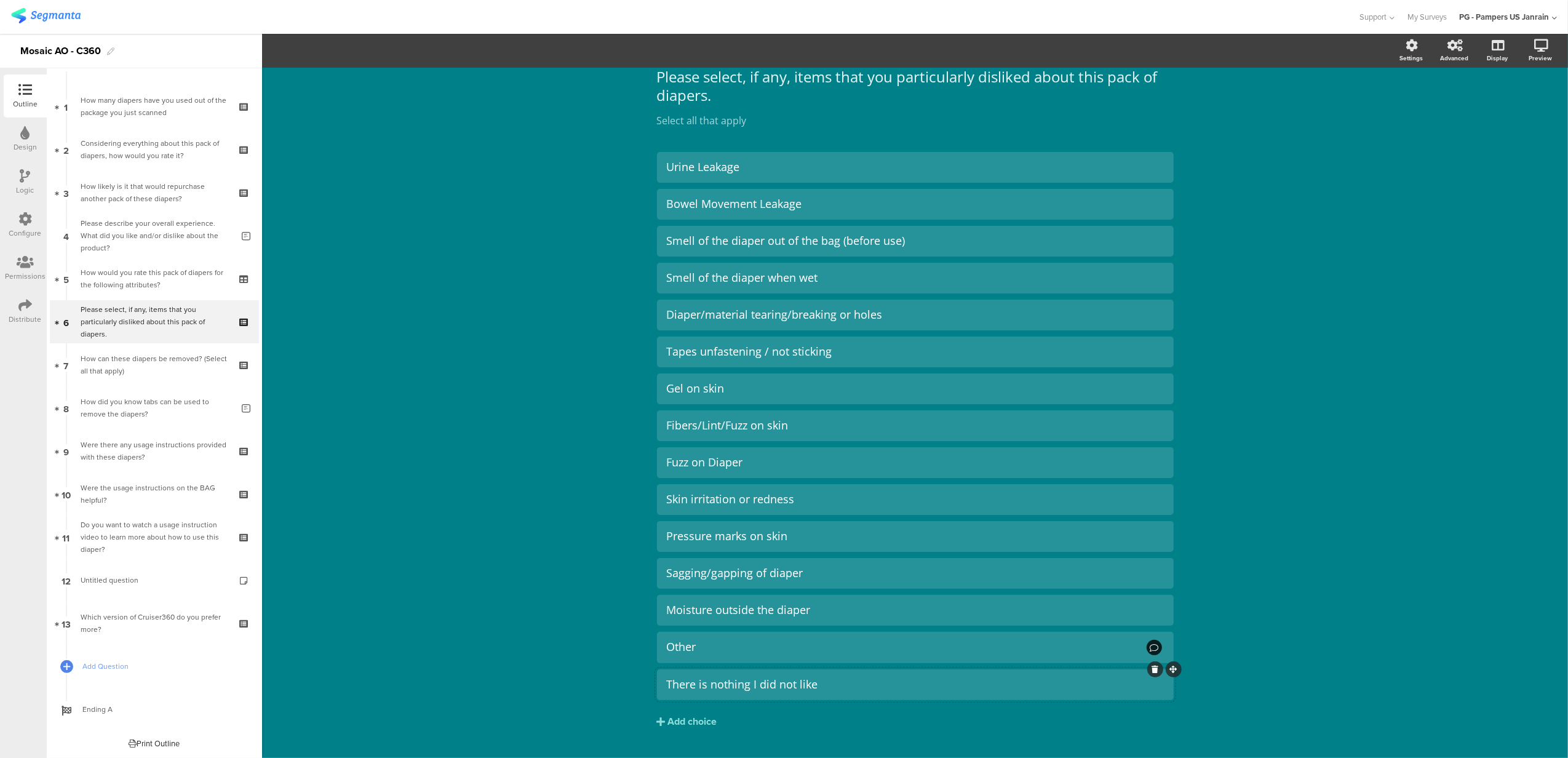
scroll to position [81, 0]
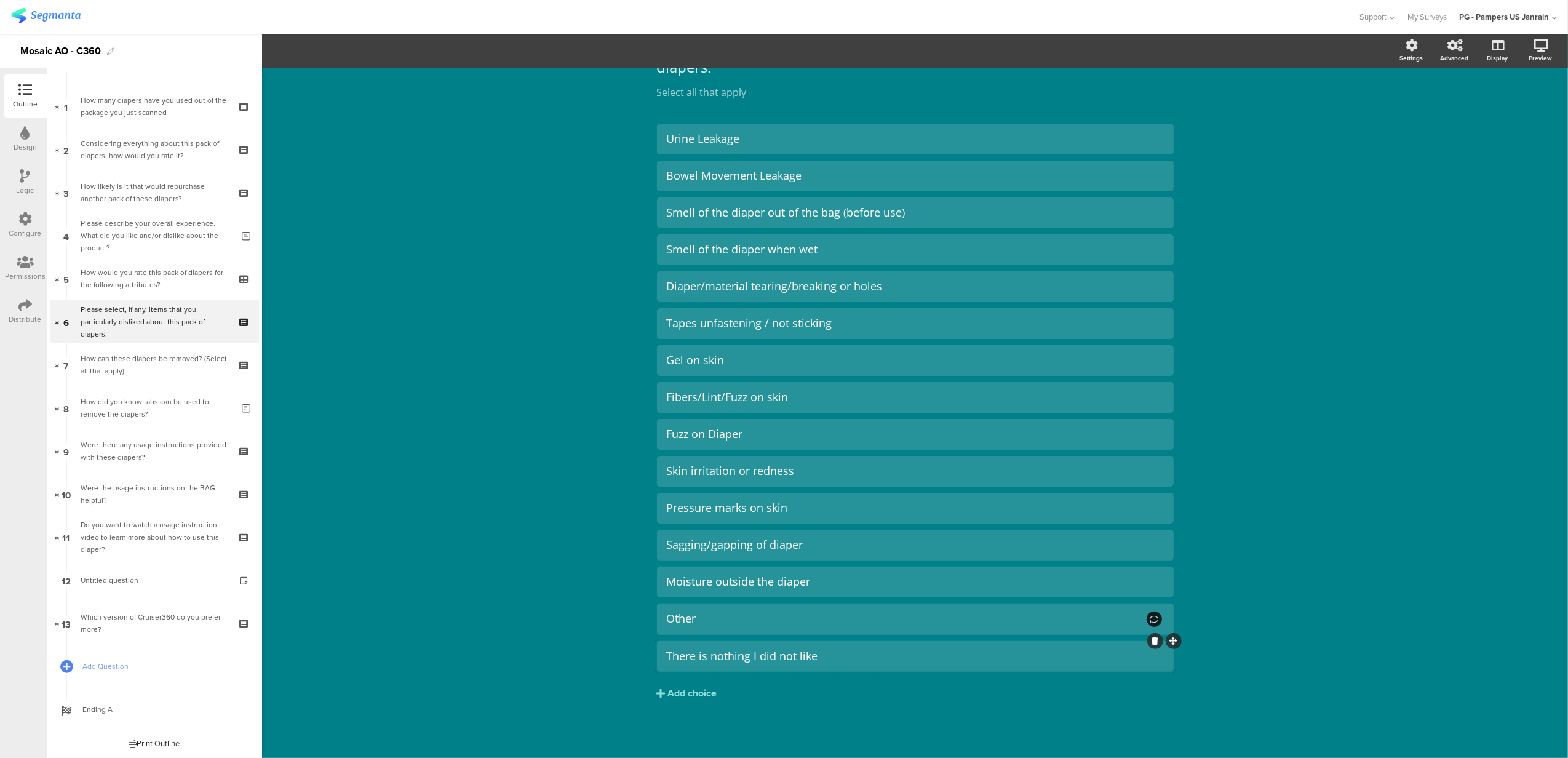
click at [992, 656] on div "There is nothing I did not like" at bounding box center [915, 656] width 497 height 14
click at [343, 45] on span "Choice options" at bounding box center [330, 51] width 66 height 14
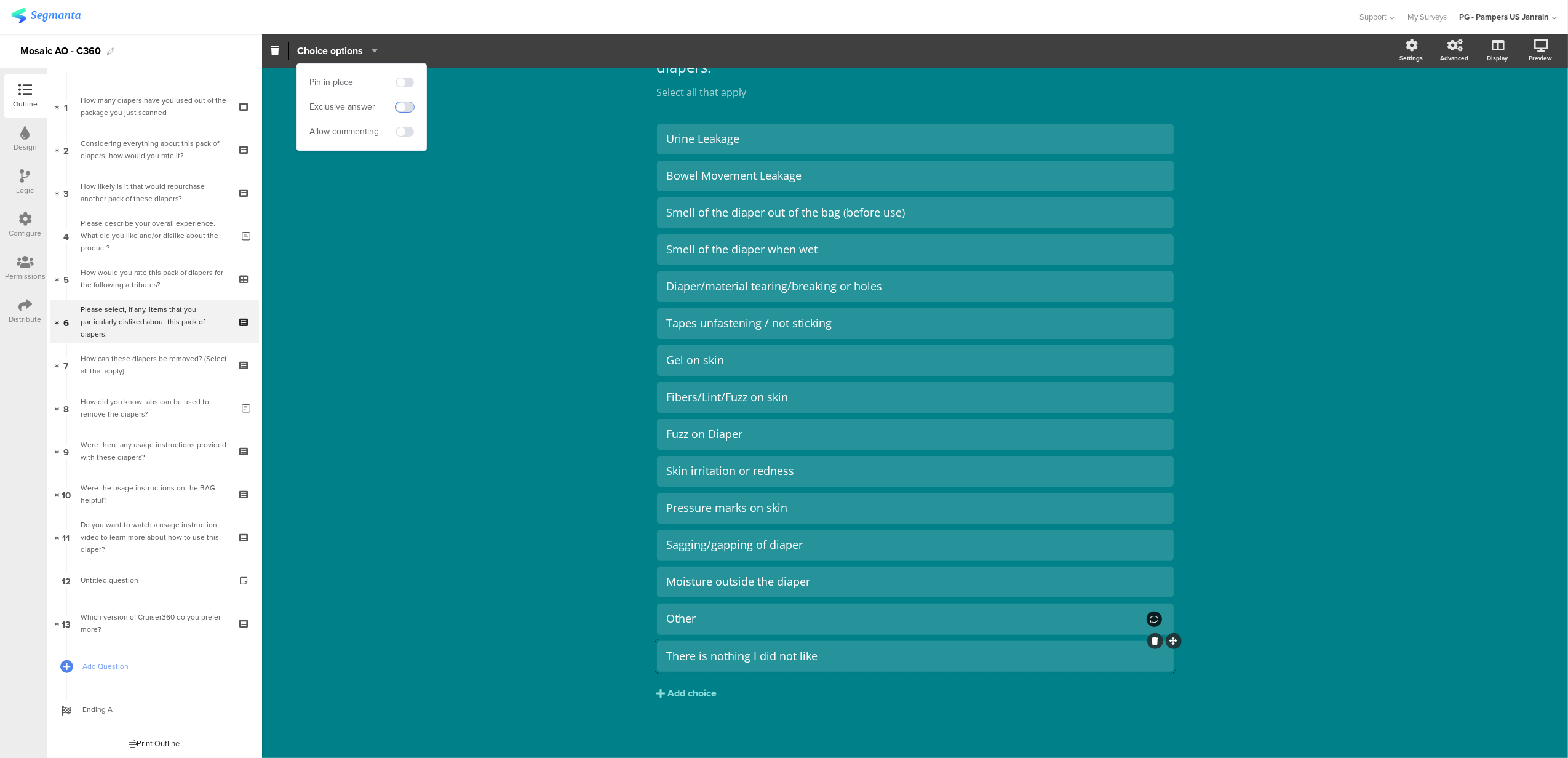
click at [404, 109] on span at bounding box center [404, 107] width 18 height 10
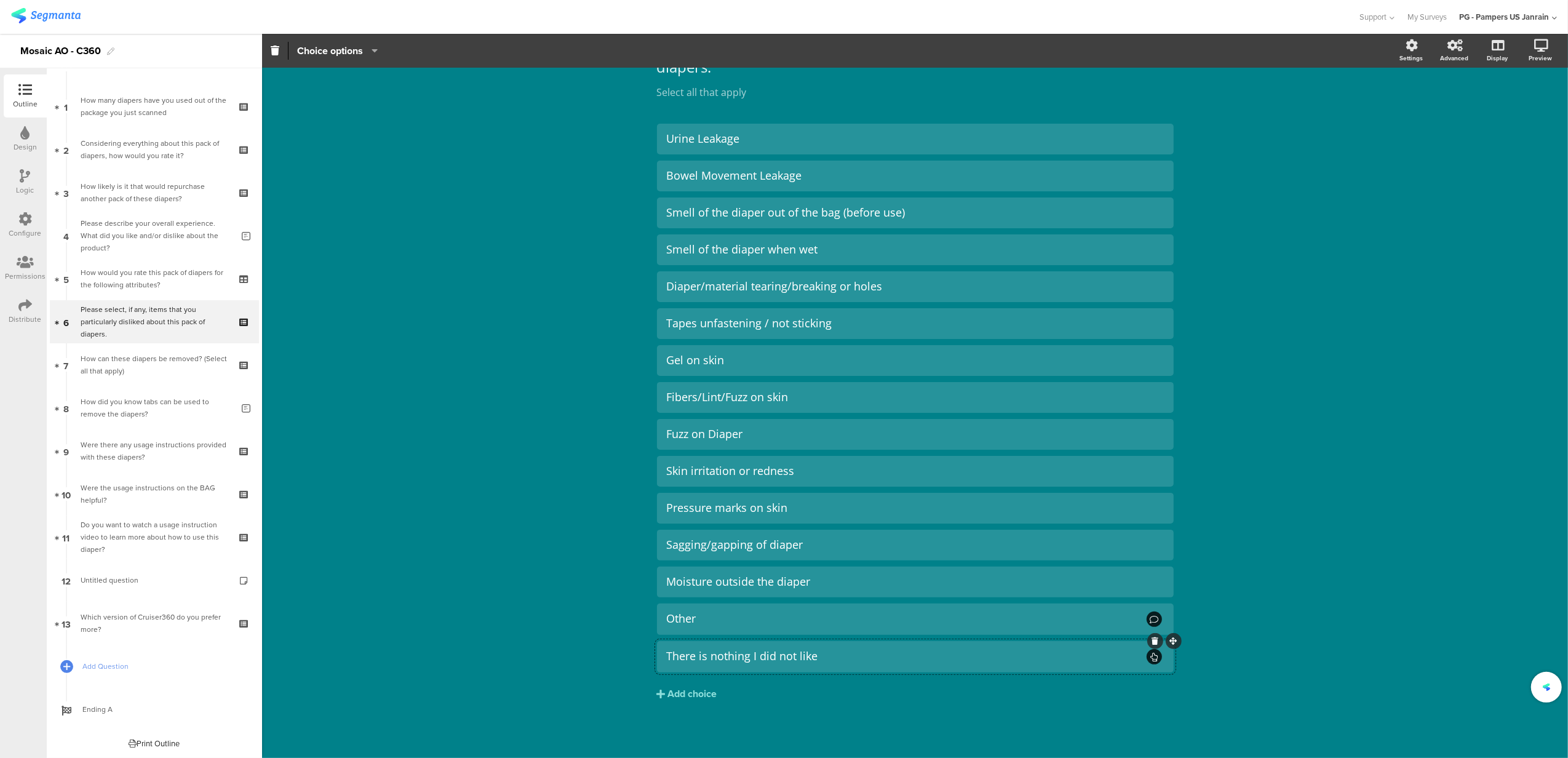
click at [571, 261] on div "Type caption... 39% Please select, if any, items that you particularly disliked…" at bounding box center [914, 373] width 1306 height 772
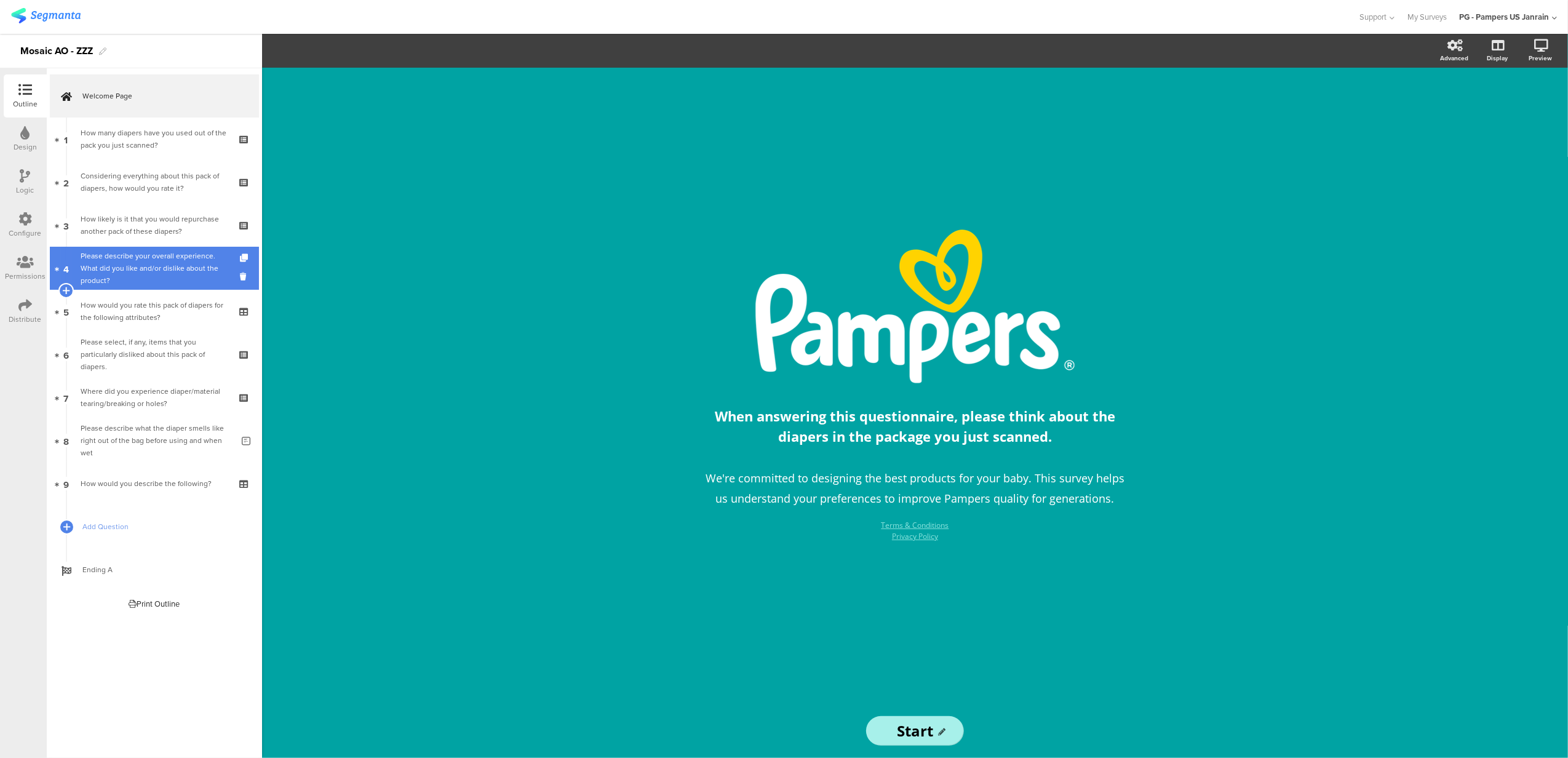
click at [145, 254] on link "4 Please describe your overall experience. What did you like and/or dislike abo…" at bounding box center [155, 269] width 209 height 43
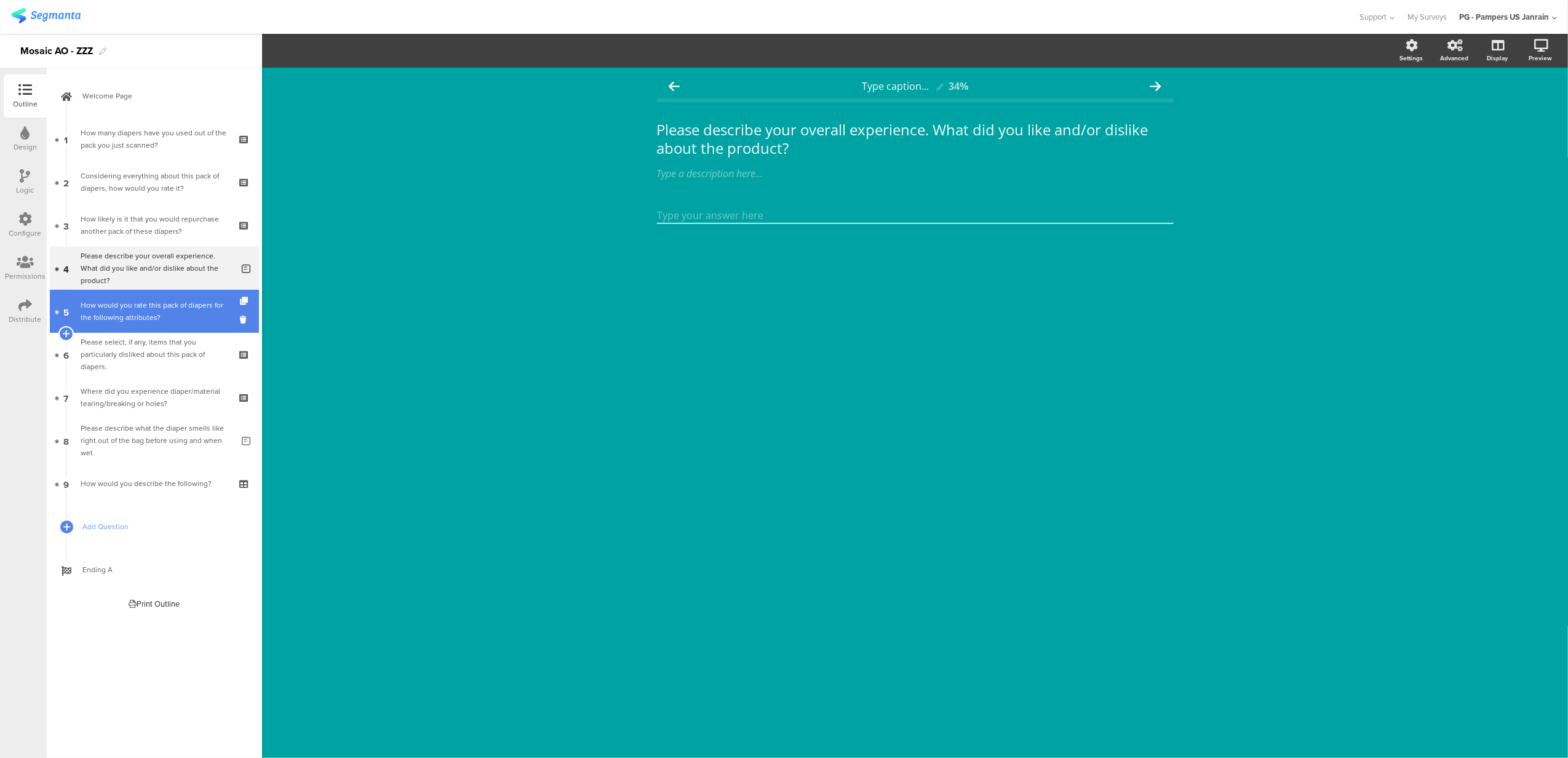
click at [141, 313] on div "How would you rate this pack of diapers for the following attributes?" at bounding box center [154, 311] width 147 height 24
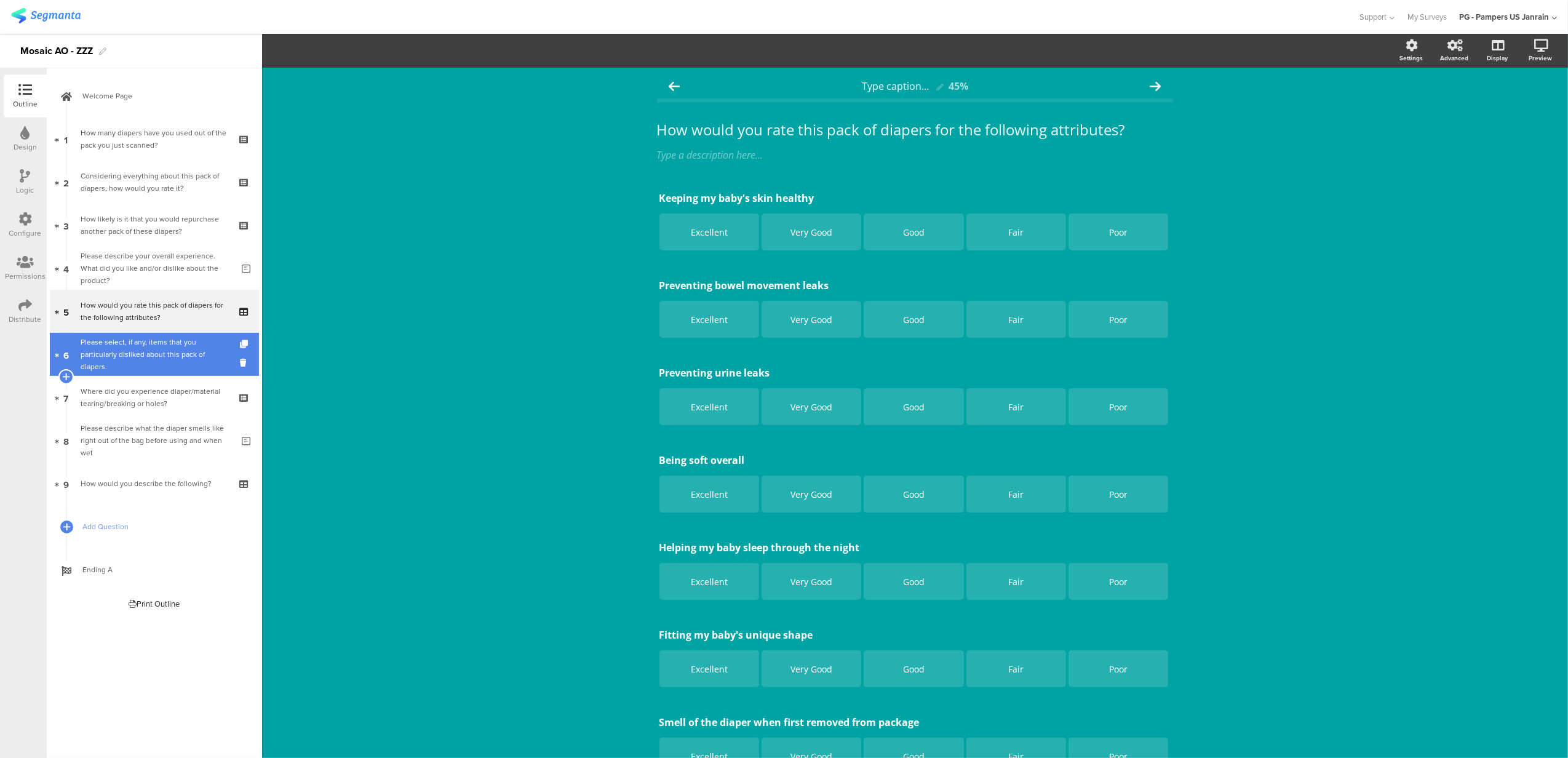
click at [138, 365] on div "Please select, if any, items that you particularly disliked about this pack of …" at bounding box center [154, 354] width 147 height 37
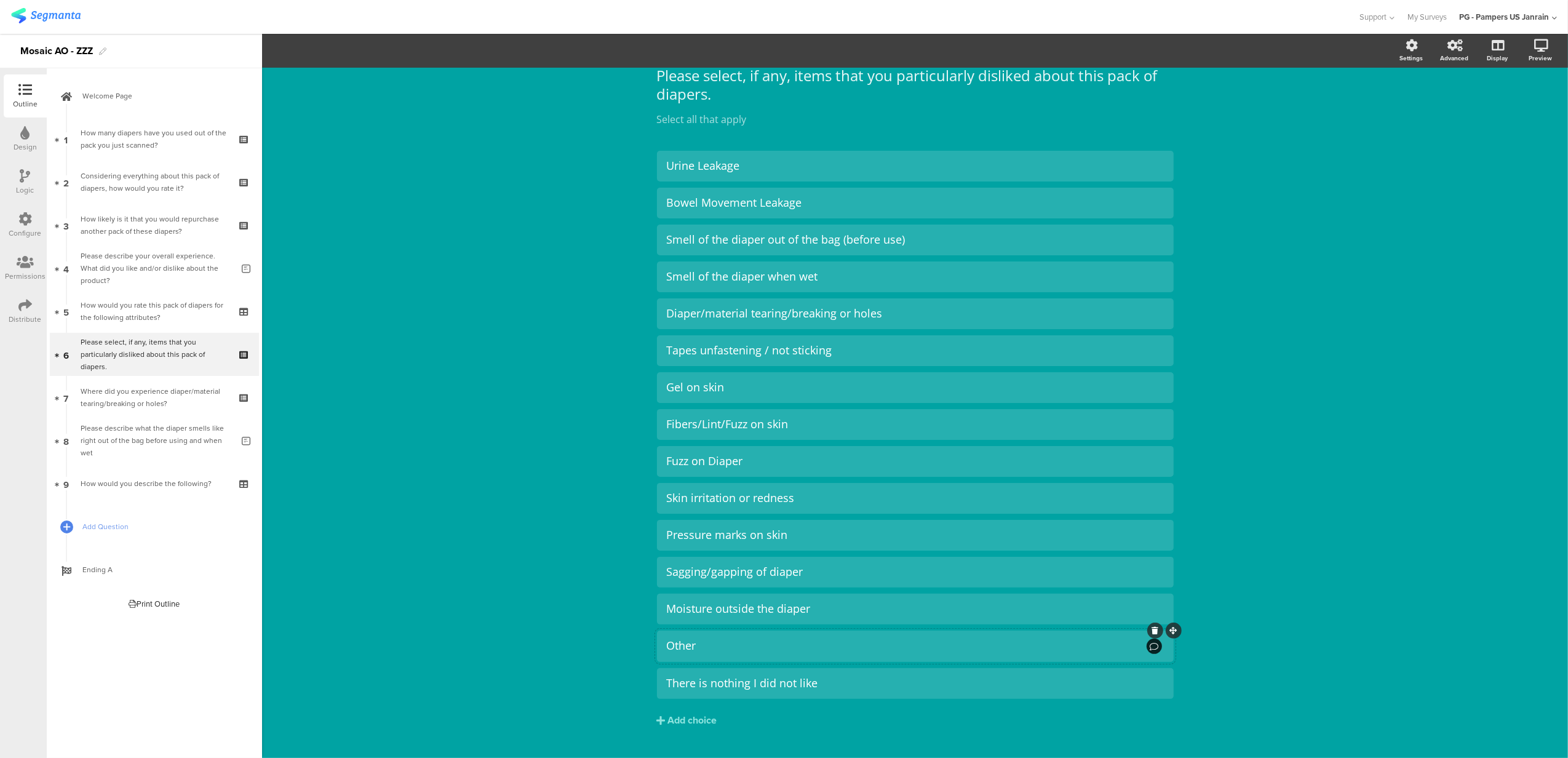
scroll to position [81, 0]
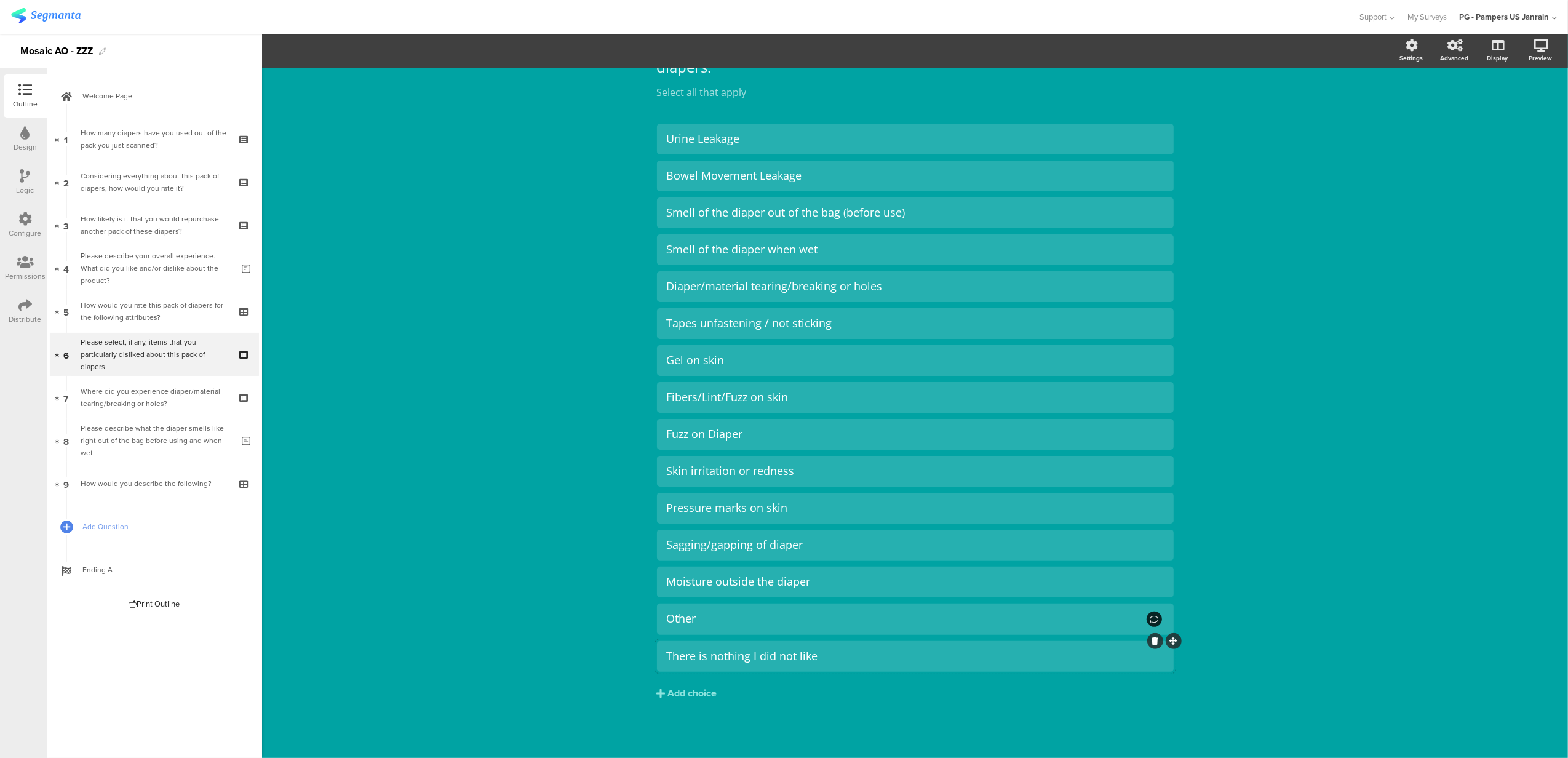
click at [785, 659] on div "There is nothing I did not like" at bounding box center [915, 656] width 497 height 14
click at [343, 39] on section "Pin in place Exclusive answer Allow commenting Choice options Settings Advanced…" at bounding box center [914, 51] width 1306 height 34
click at [806, 664] on div "There is nothing I did not like" at bounding box center [915, 656] width 497 height 14
click at [321, 45] on span "Choice options" at bounding box center [330, 51] width 66 height 14
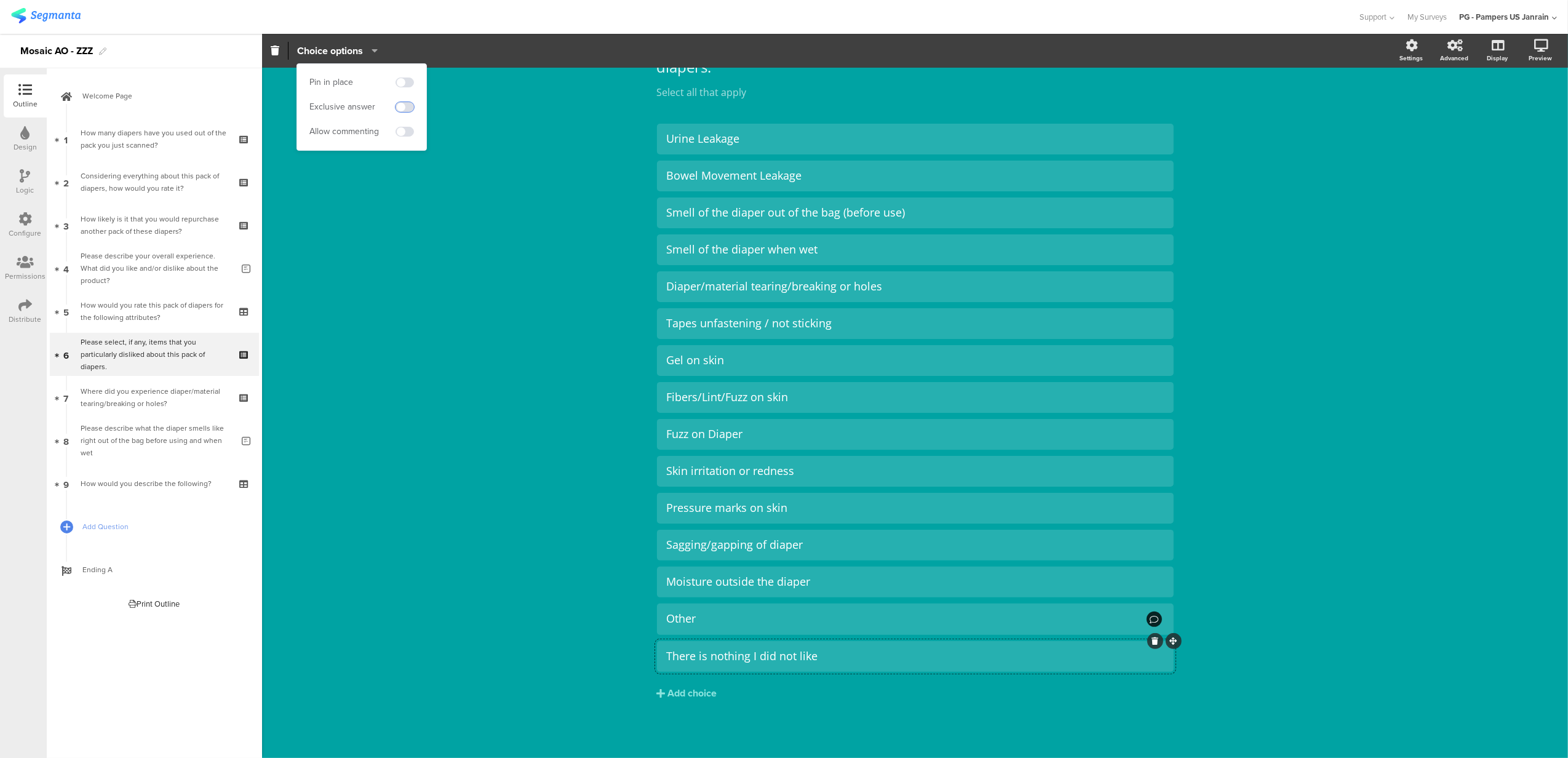
click at [403, 107] on span at bounding box center [404, 107] width 18 height 10
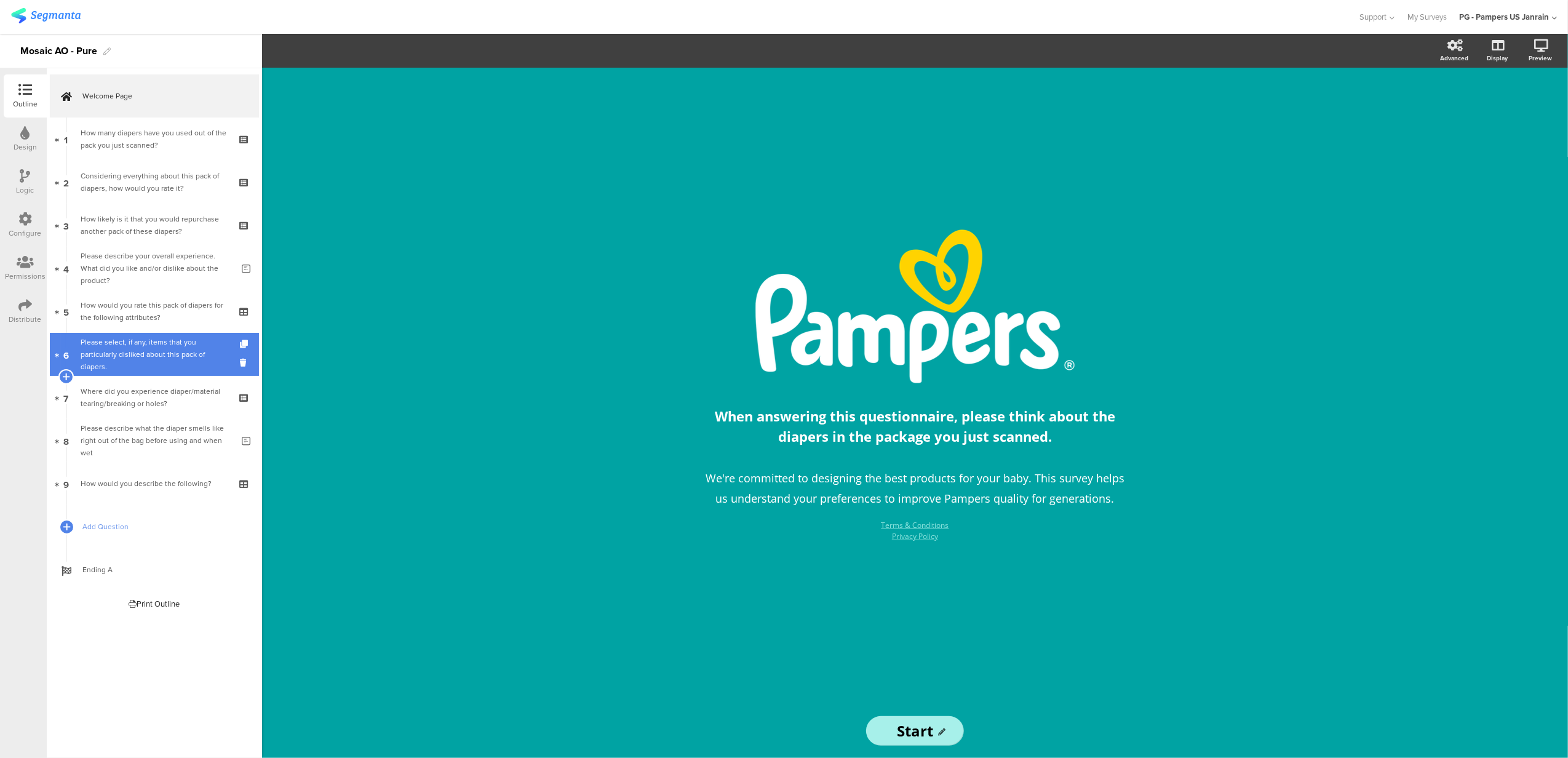
click at [152, 345] on div "Please select, if any, items that you particularly disliked about this pack of …" at bounding box center [154, 354] width 147 height 37
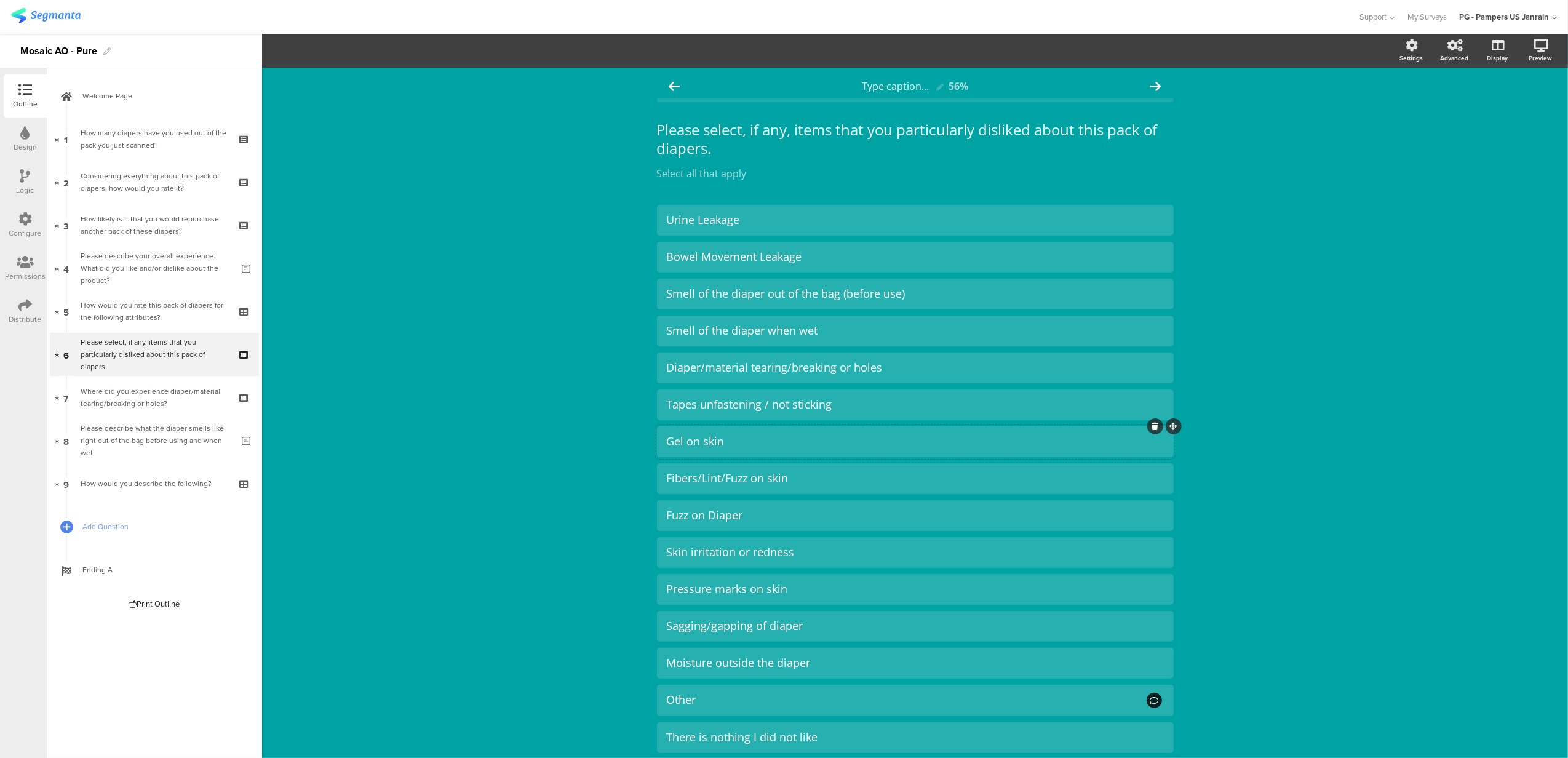
scroll to position [81, 0]
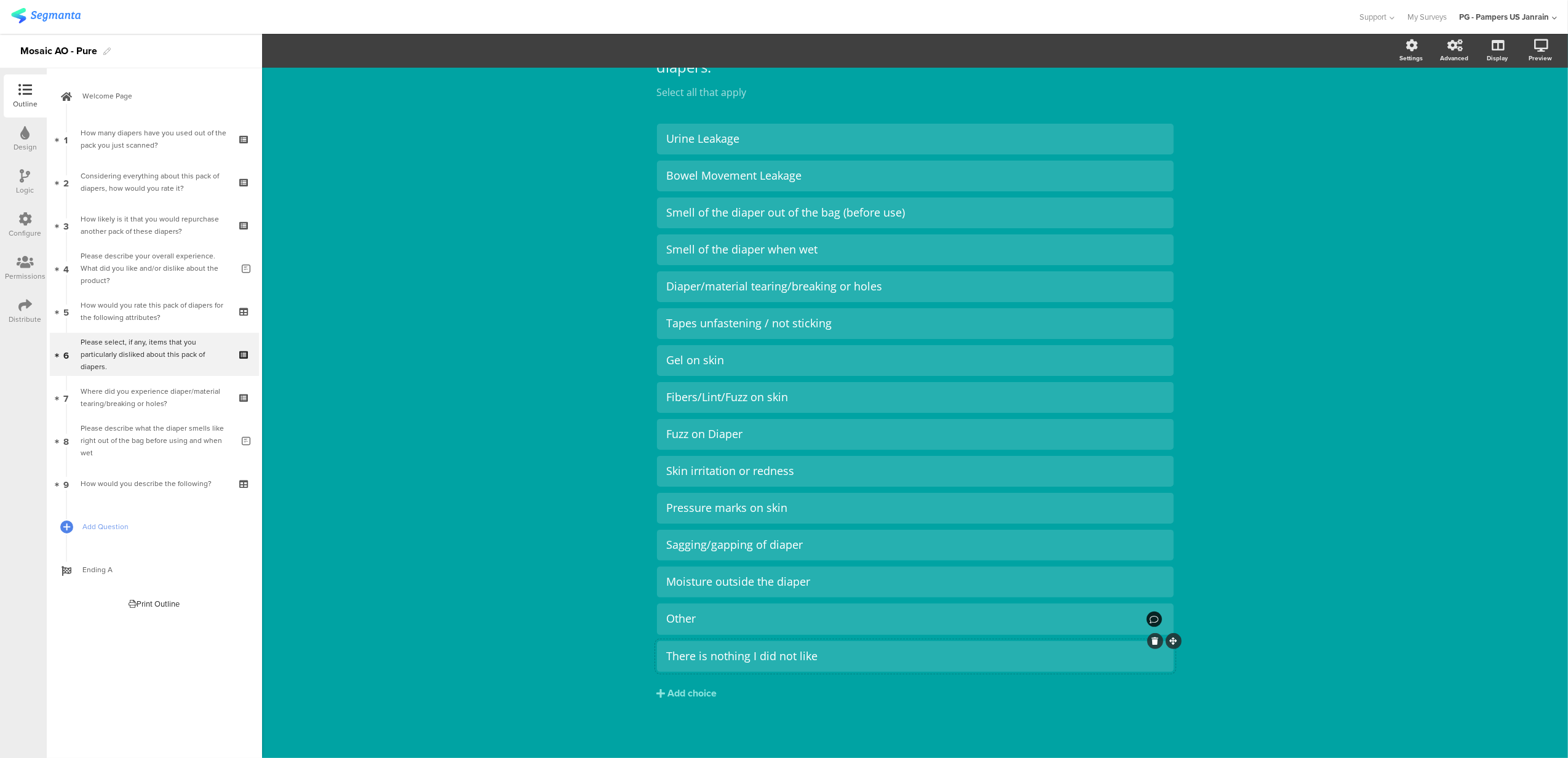
click at [818, 660] on div "There is nothing I did not like" at bounding box center [915, 656] width 497 height 14
click at [333, 45] on span "Choice options" at bounding box center [330, 51] width 66 height 14
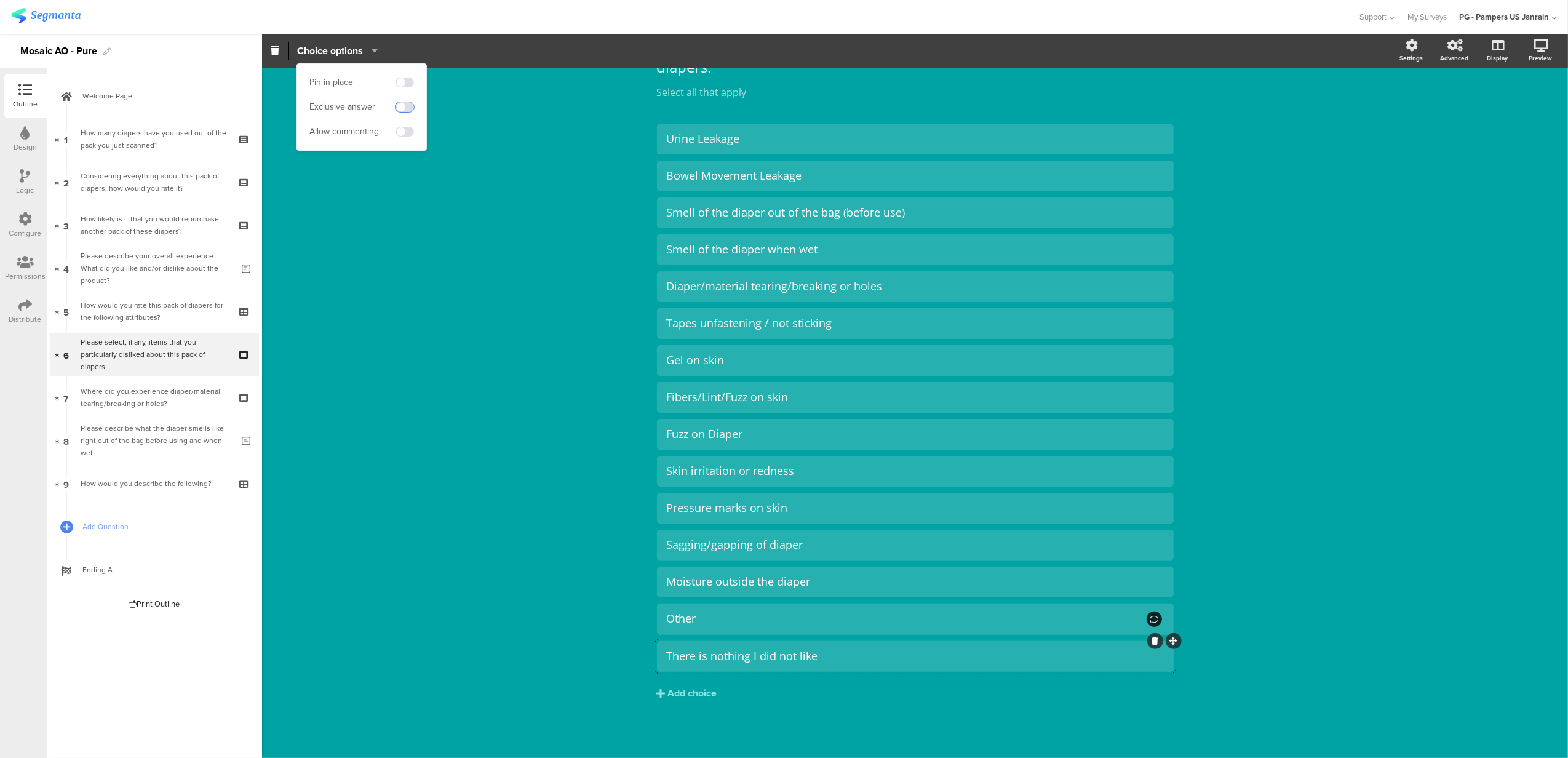
click at [409, 109] on span at bounding box center [404, 107] width 18 height 10
click at [473, 357] on div "Type caption... 56% Please select, if any, items that you particularly disliked…" at bounding box center [914, 373] width 1306 height 772
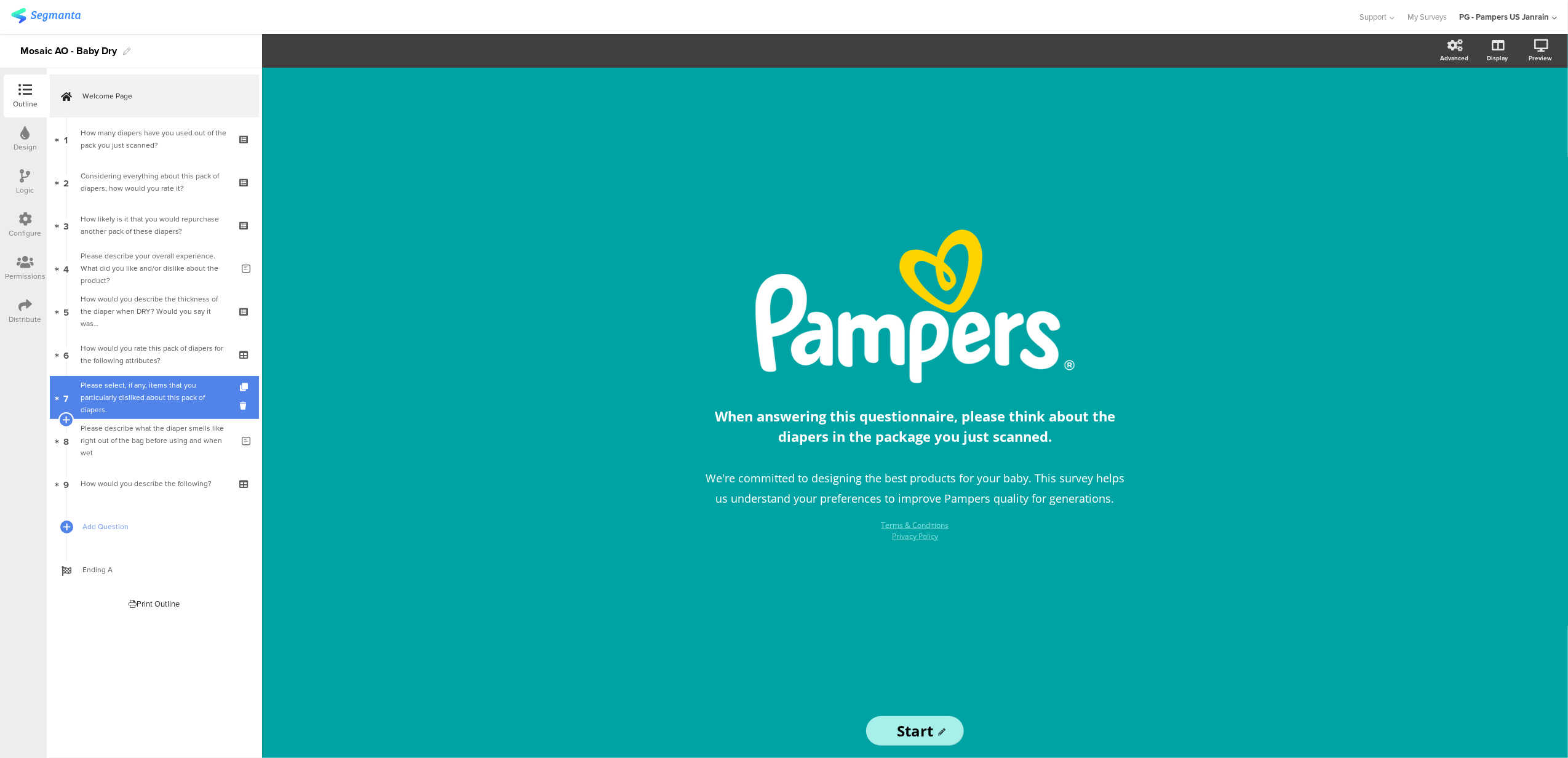
click at [107, 387] on div "Please select, if any, items that you particularly disliked about this pack of …" at bounding box center [154, 398] width 147 height 37
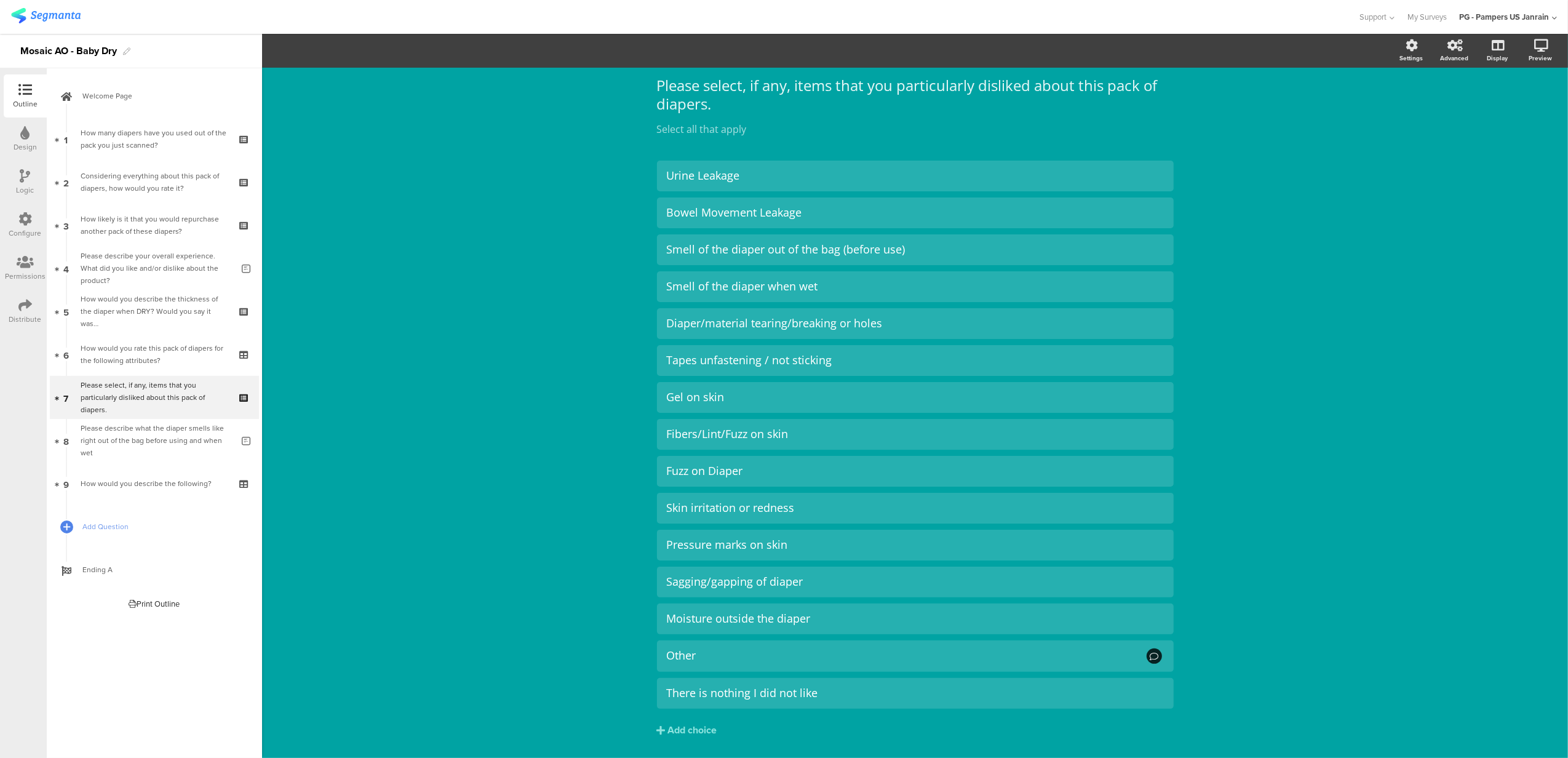
scroll to position [81, 0]
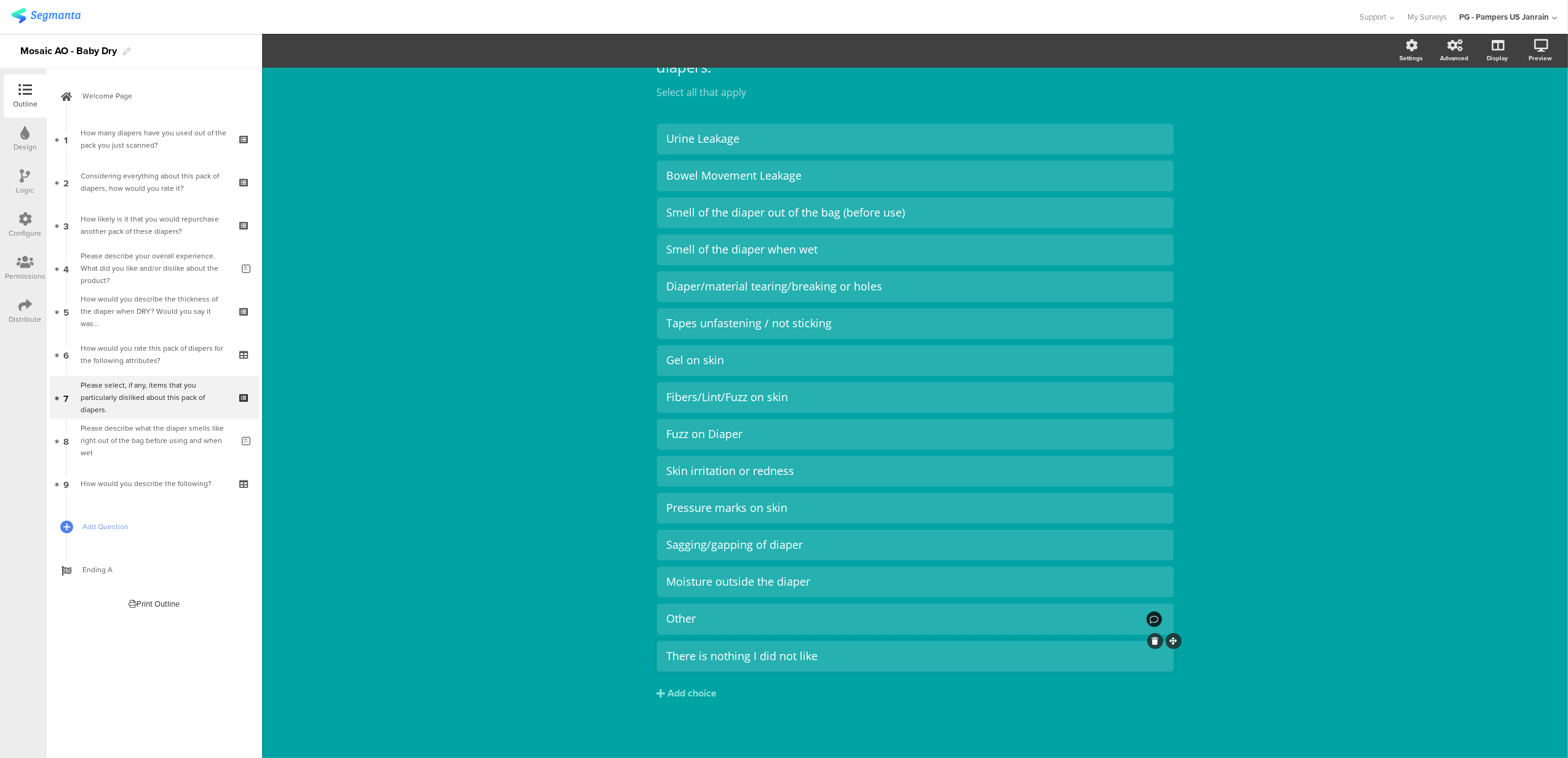
click at [812, 659] on div "There is nothing I did not like" at bounding box center [915, 656] width 497 height 14
click at [321, 45] on span "Choice options" at bounding box center [330, 51] width 66 height 14
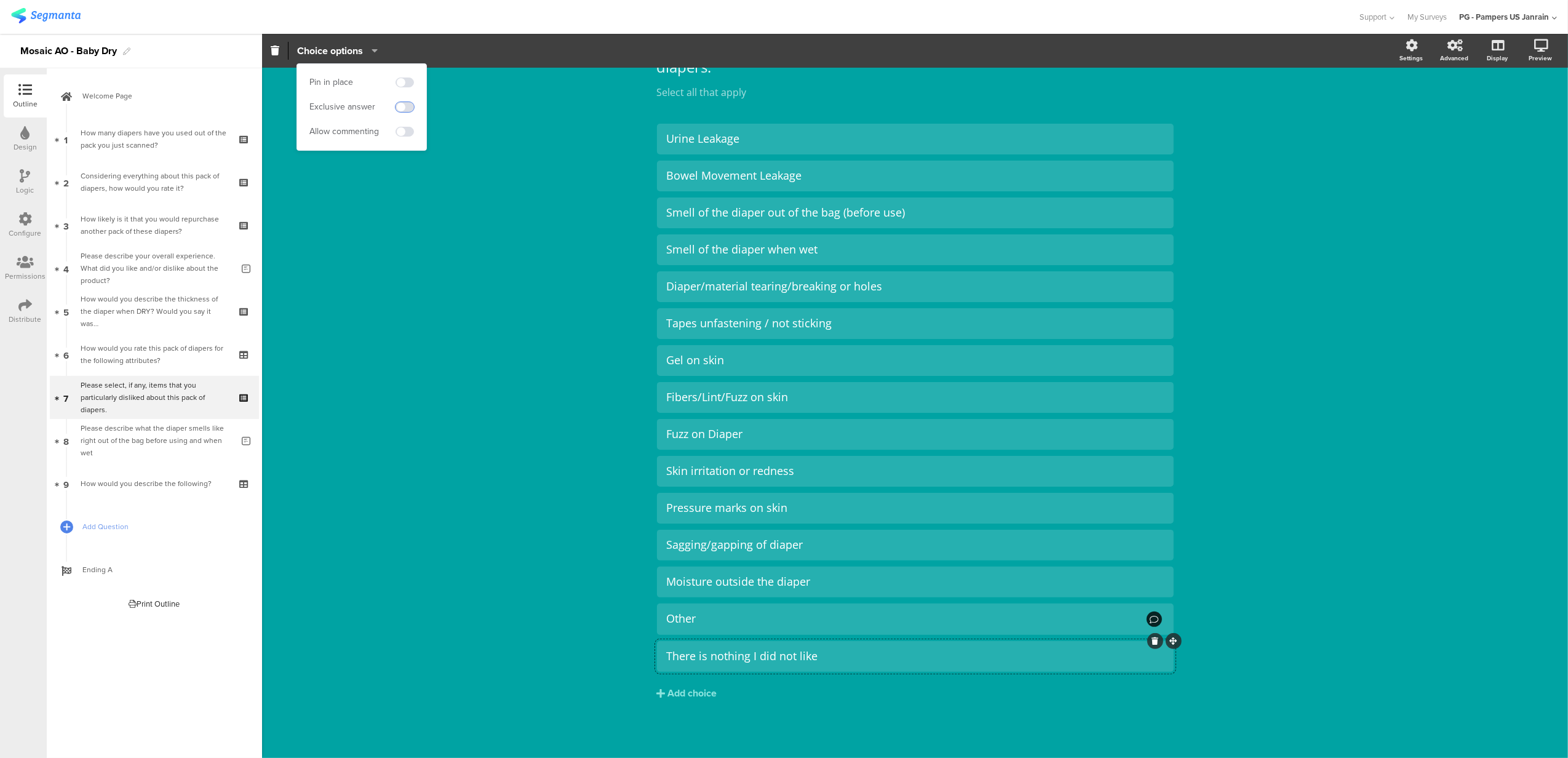
click at [403, 108] on span at bounding box center [404, 107] width 18 height 10
click at [451, 290] on div "Type caption... 67% Please select, if any, items that you particularly disliked…" at bounding box center [914, 373] width 1306 height 772
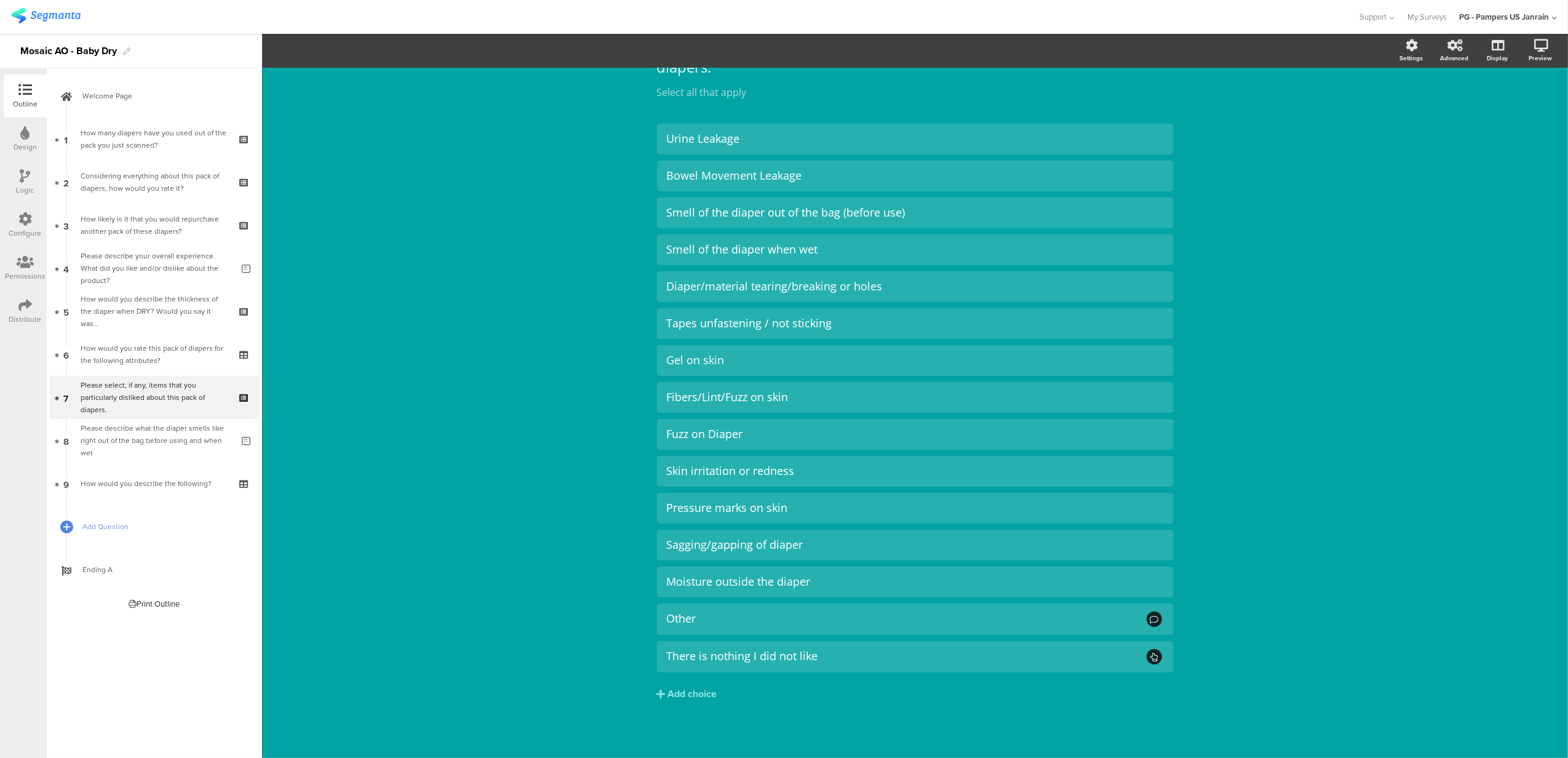
click at [61, 18] on img at bounding box center [45, 16] width 69 height 16
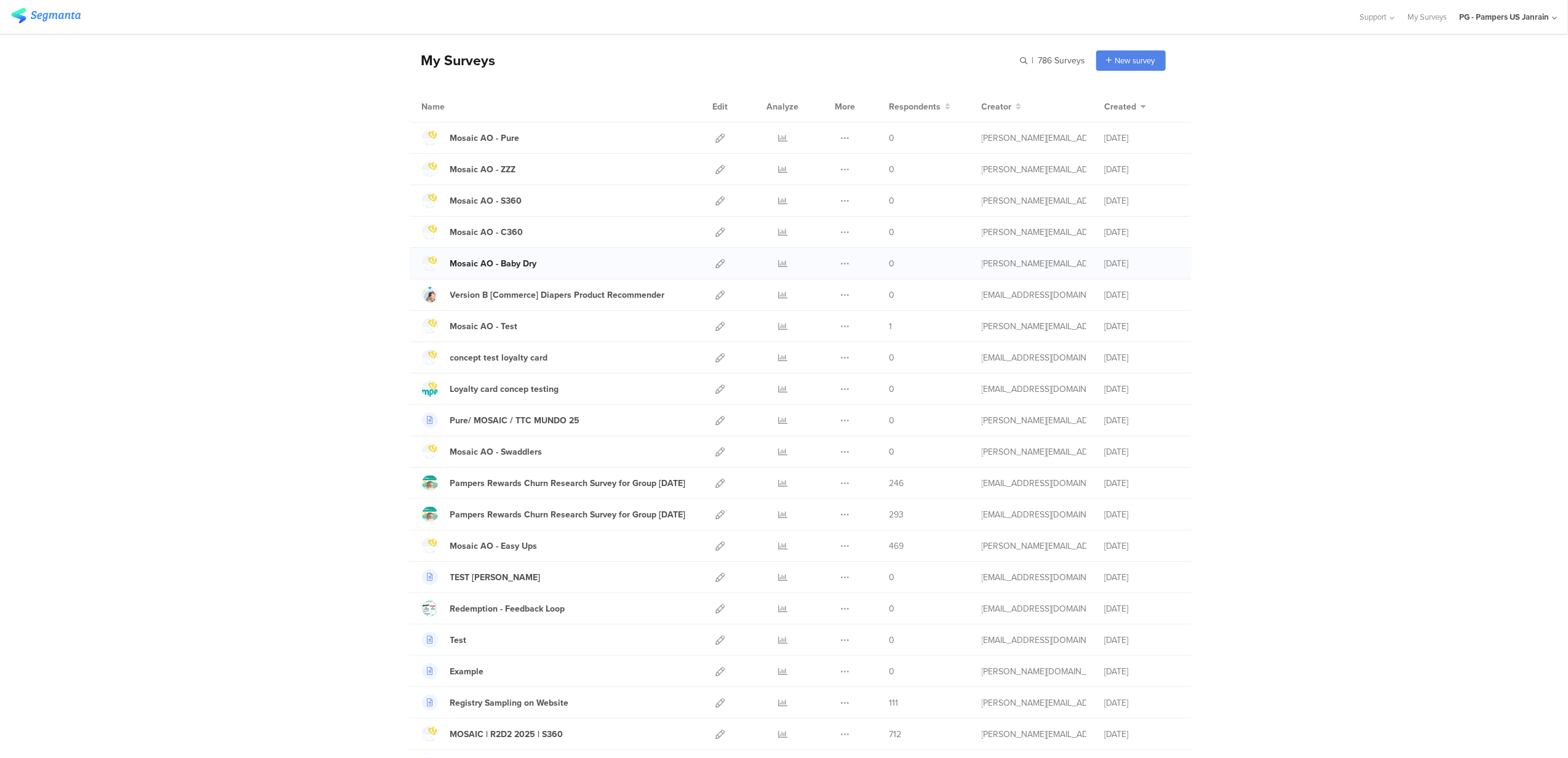
scroll to position [82, 0]
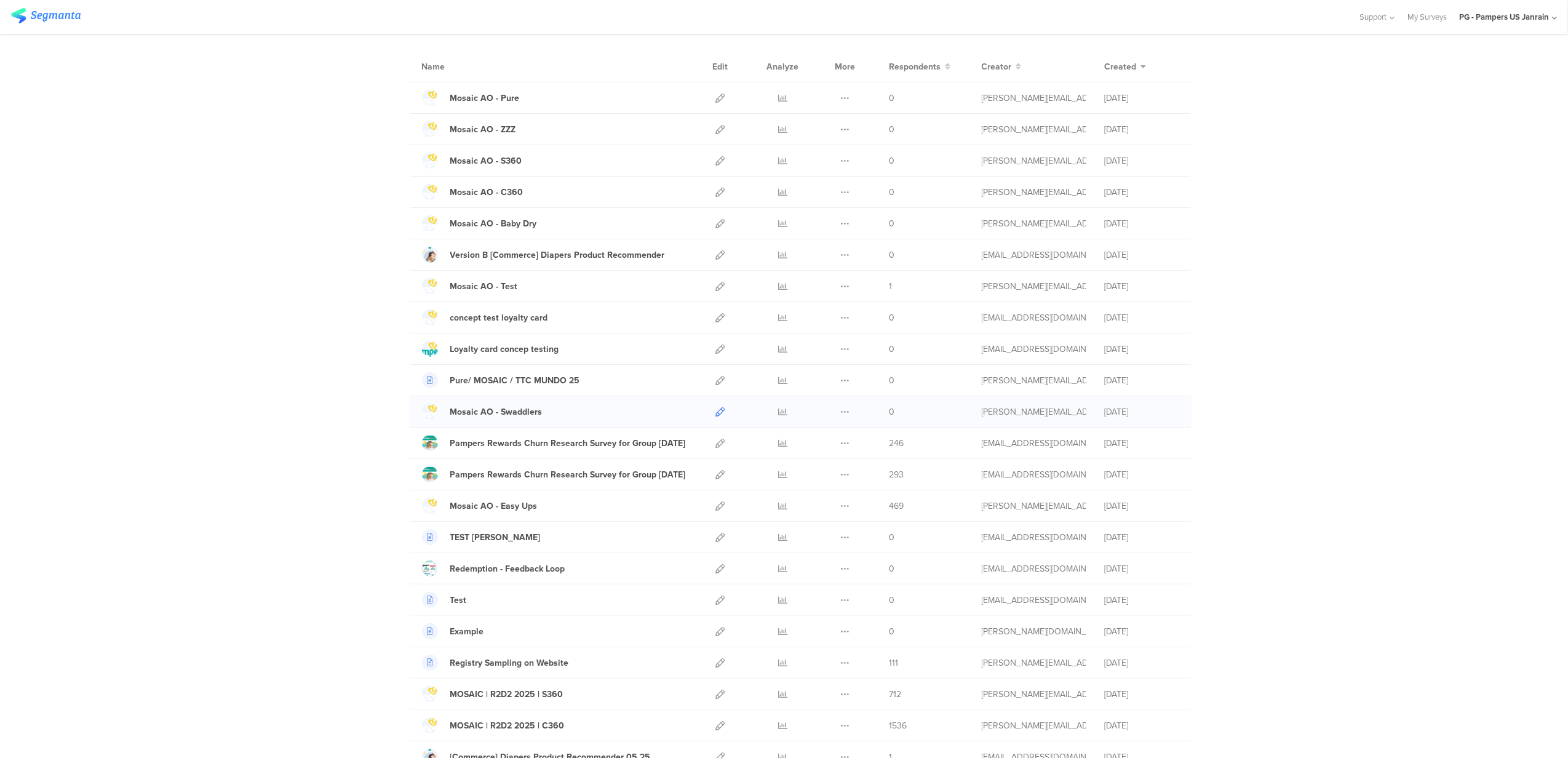
click at [716, 414] on icon at bounding box center [721, 412] width 9 height 9
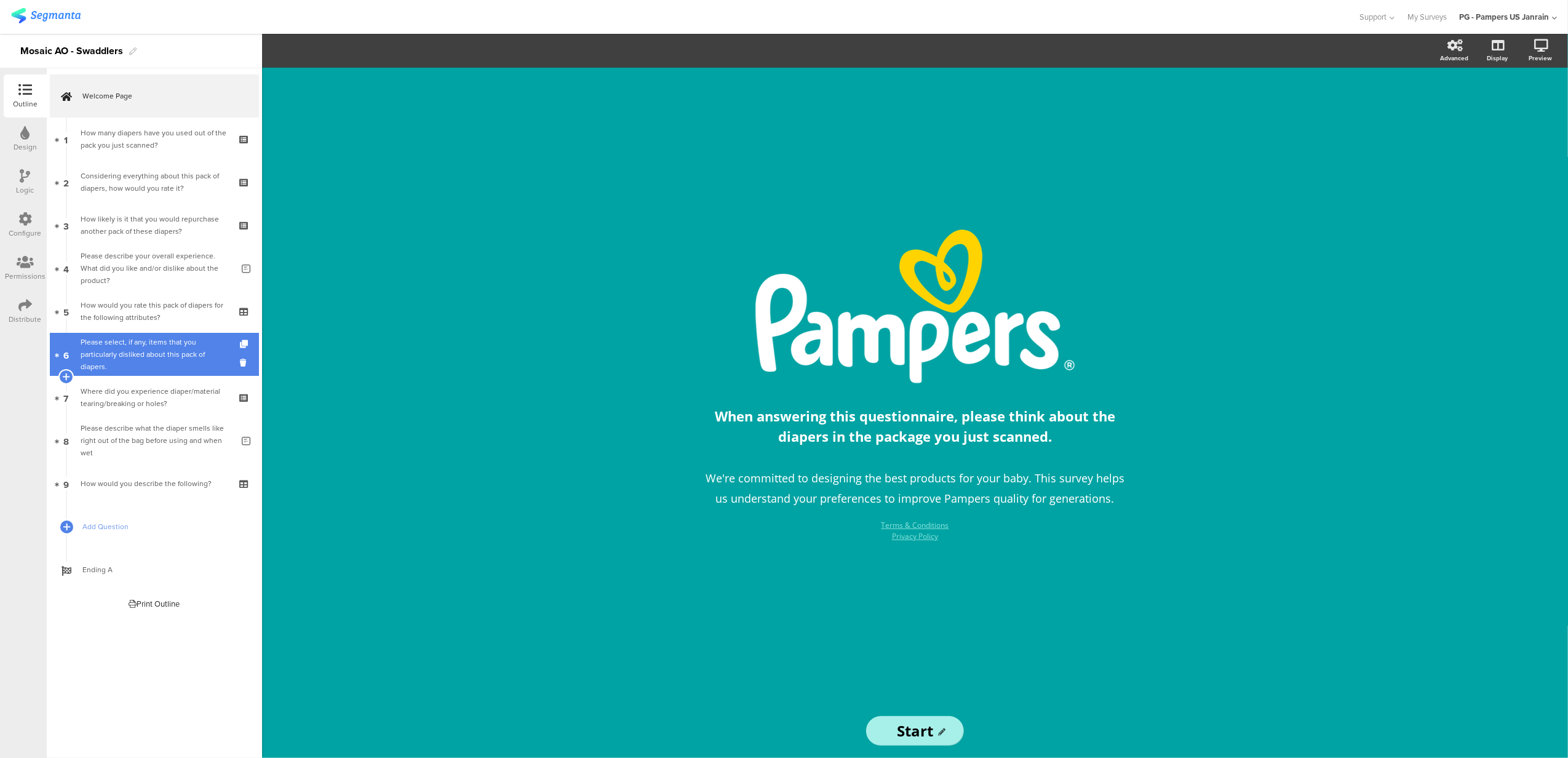
click at [149, 348] on div "Please select, if any, items that you particularly disliked about this pack of …" at bounding box center [154, 354] width 147 height 37
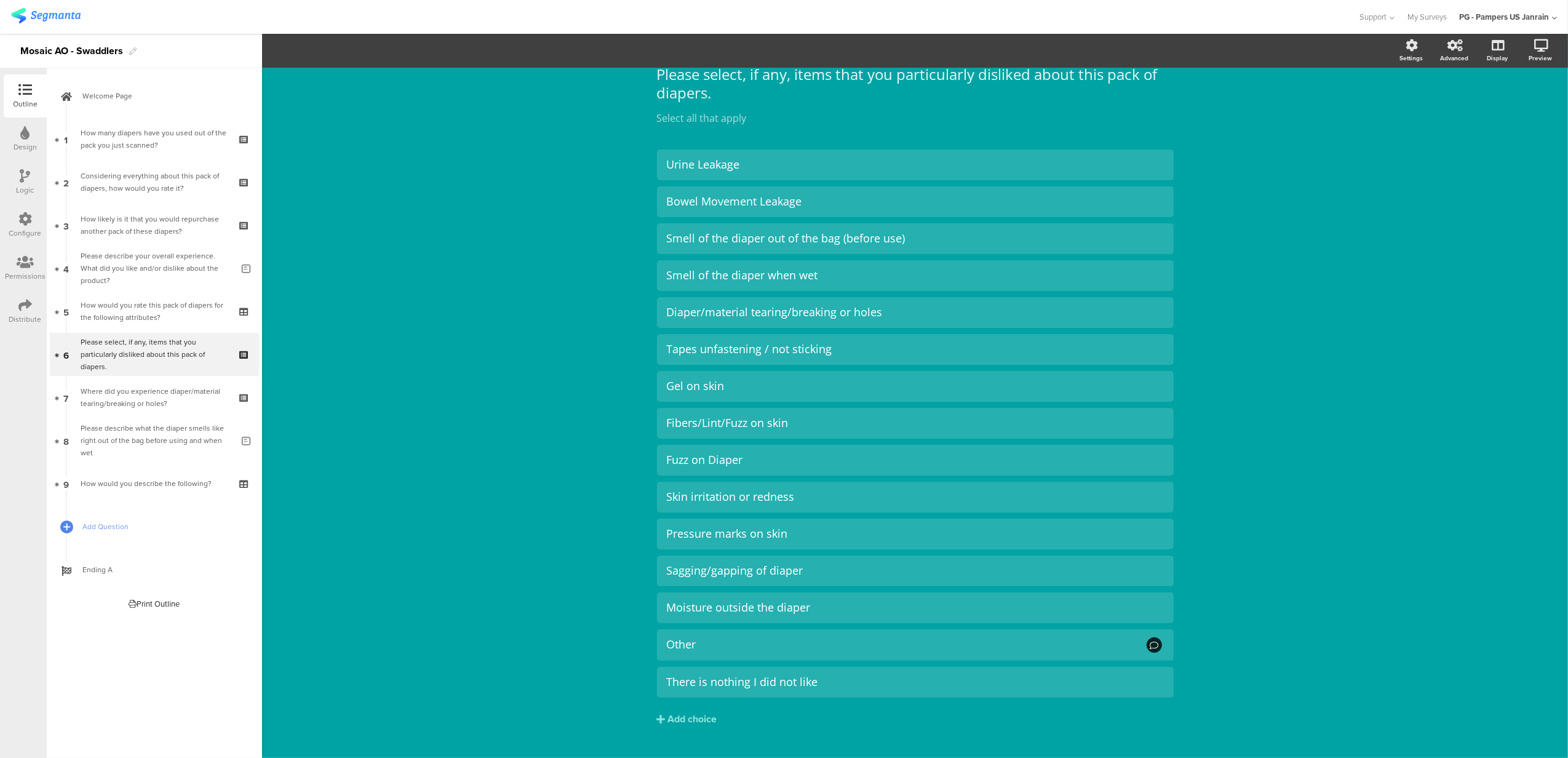
scroll to position [81, 0]
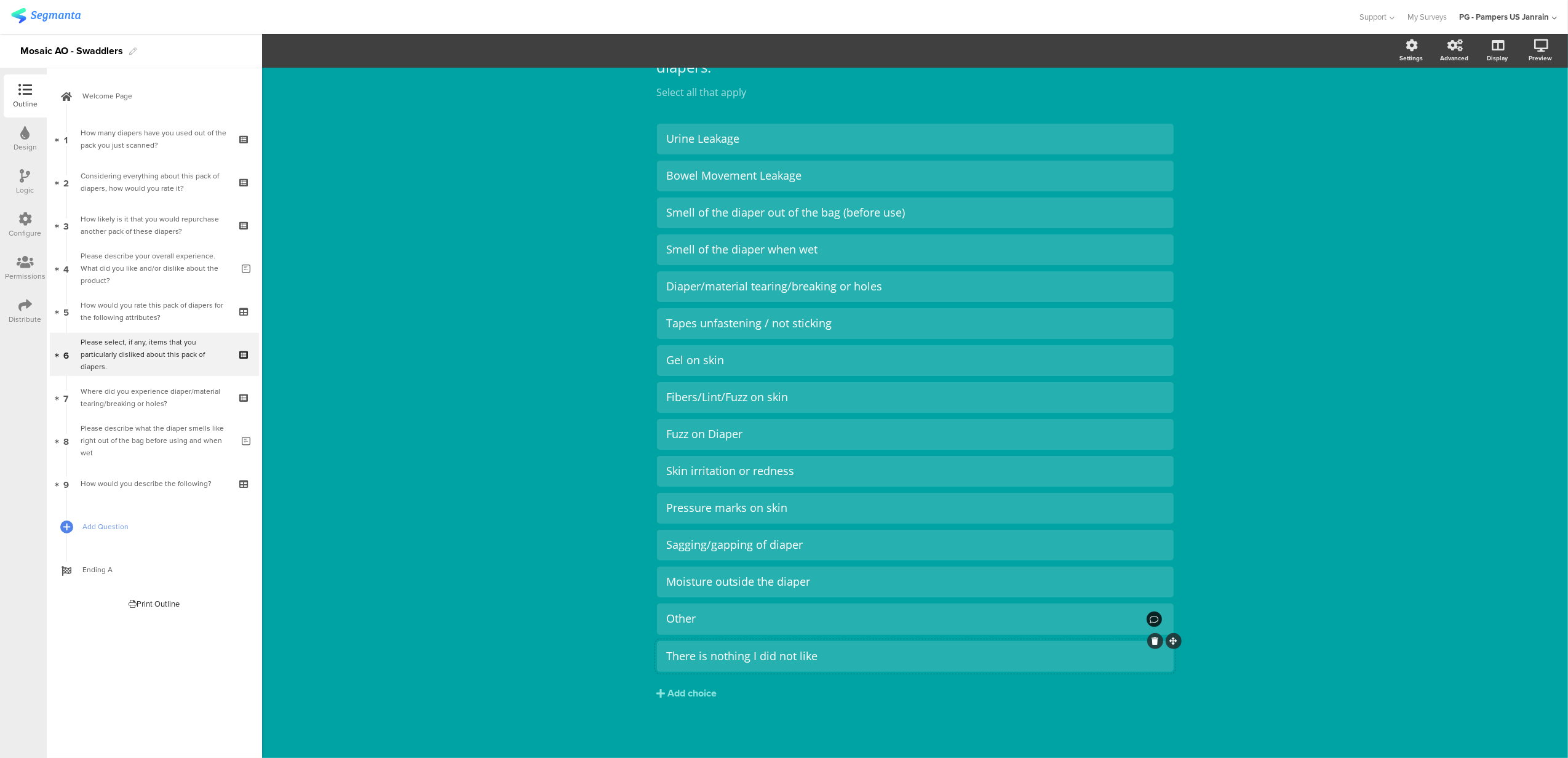
click at [864, 656] on div "There is nothing I did not like" at bounding box center [915, 656] width 497 height 14
click at [364, 49] on span "Choice options" at bounding box center [337, 51] width 80 height 14
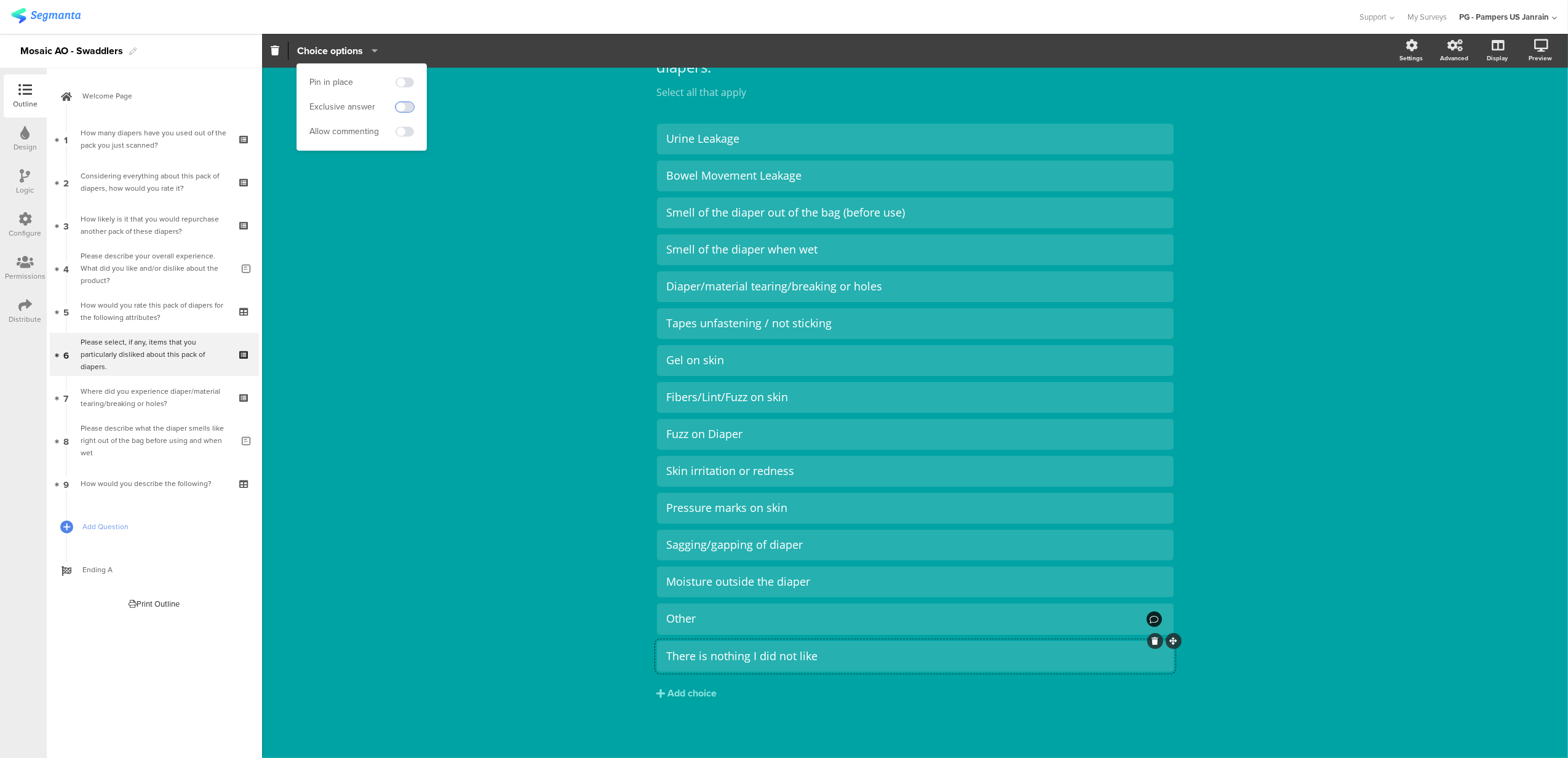
click at [400, 109] on span at bounding box center [404, 107] width 18 height 10
click at [547, 239] on div "Type caption... 56% Please select, if any, items that you particularly disliked…" at bounding box center [914, 373] width 1306 height 772
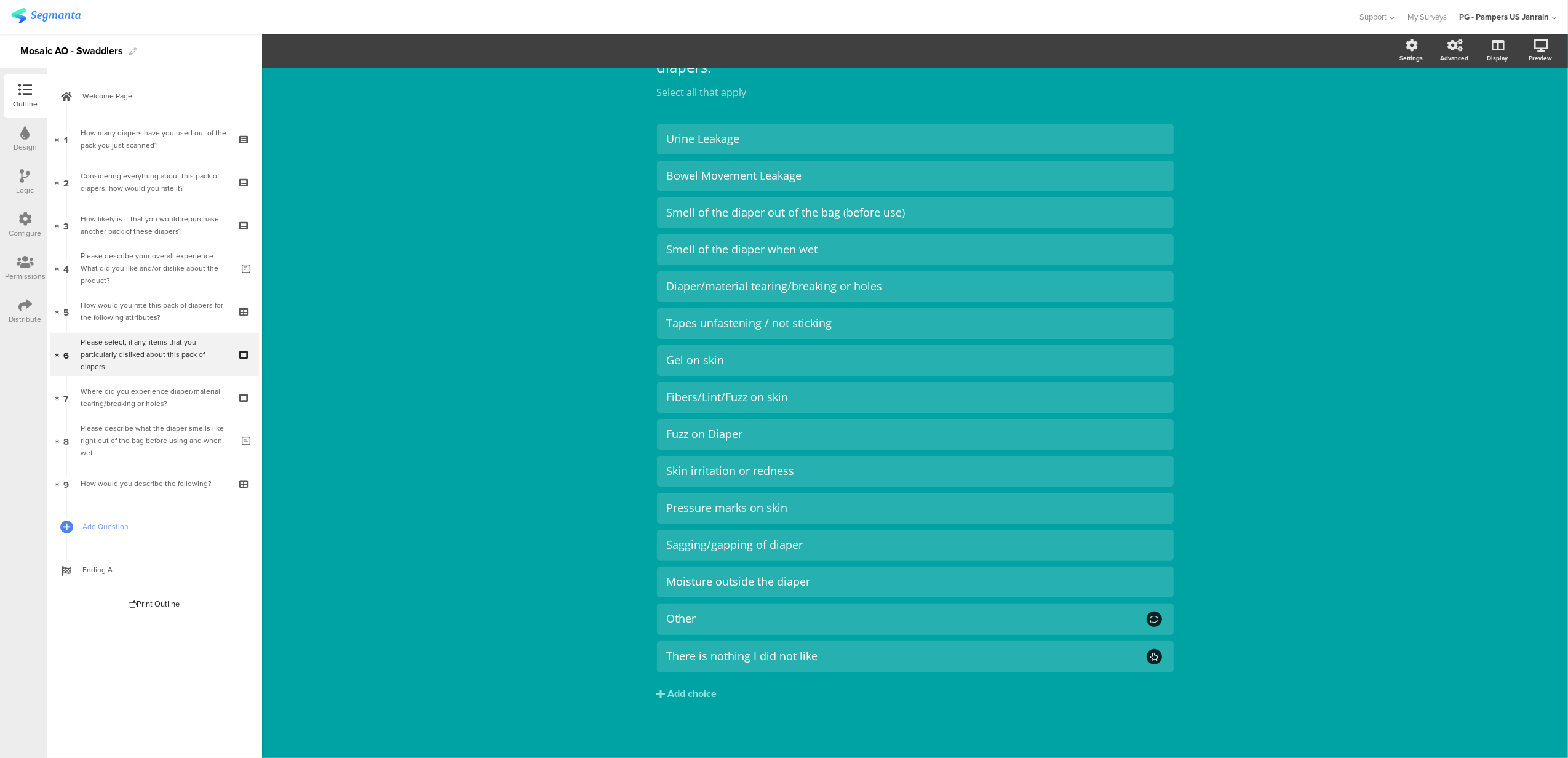
click at [53, 7] on div at bounding box center [45, 17] width 69 height 20
click at [53, 13] on img at bounding box center [45, 16] width 69 height 16
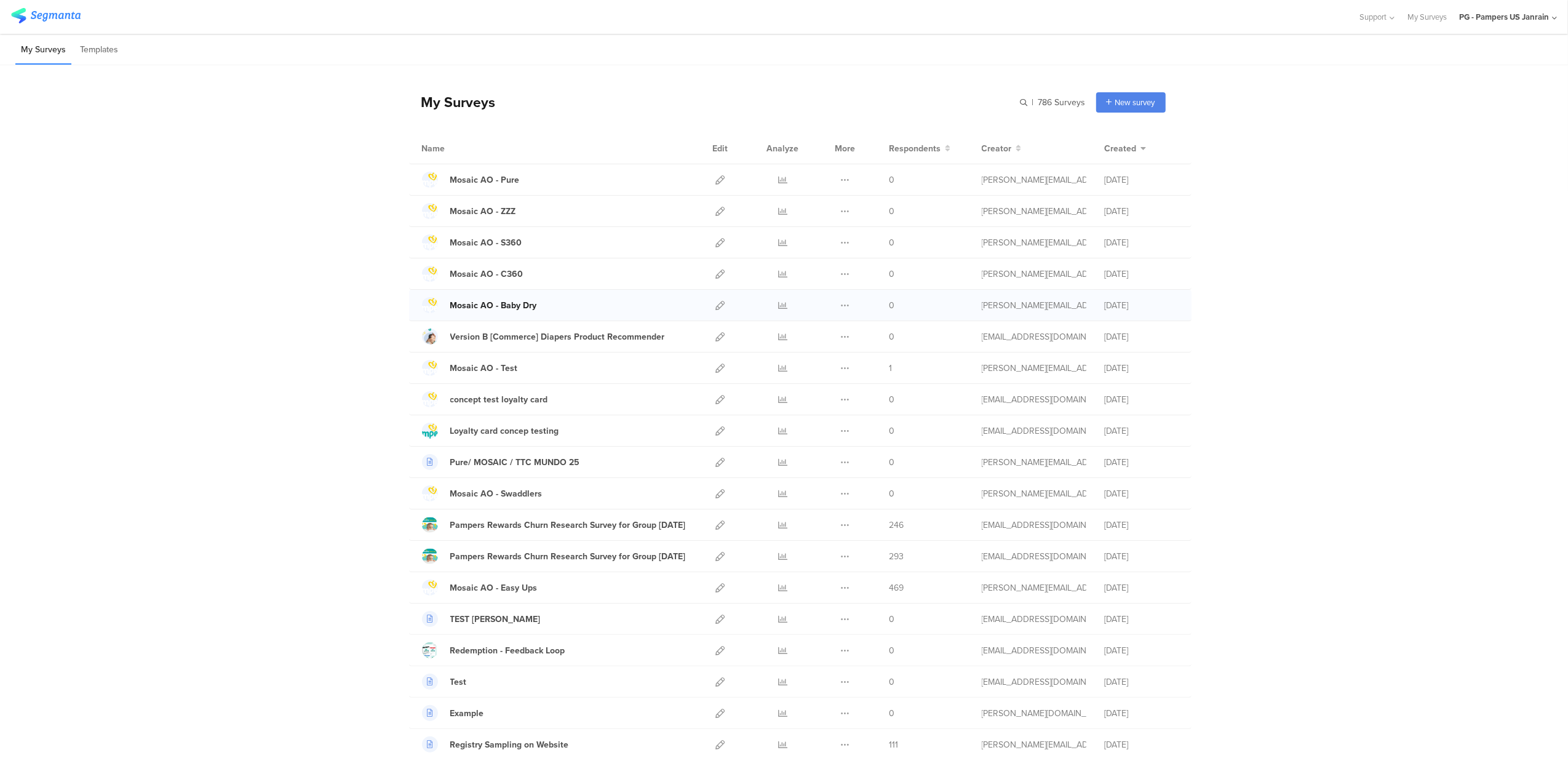
click at [527, 302] on div "Mosaic AO - Baby Dry" at bounding box center [493, 305] width 87 height 13
